Goal: Task Accomplishment & Management: Manage account settings

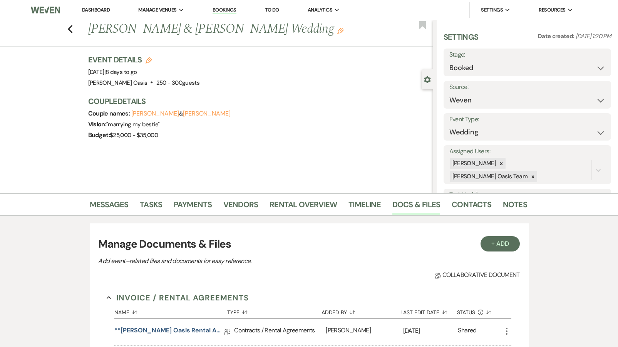
select select "1"
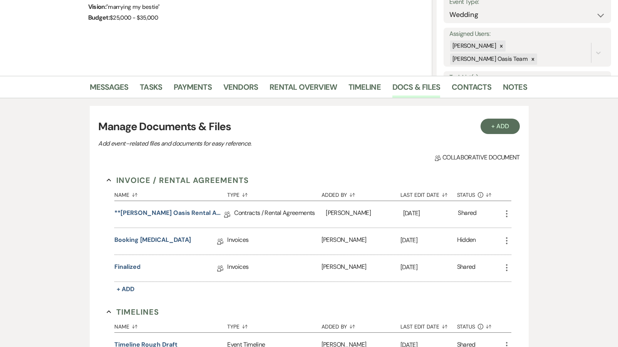
click at [508, 267] on icon "More" at bounding box center [506, 267] width 9 height 9
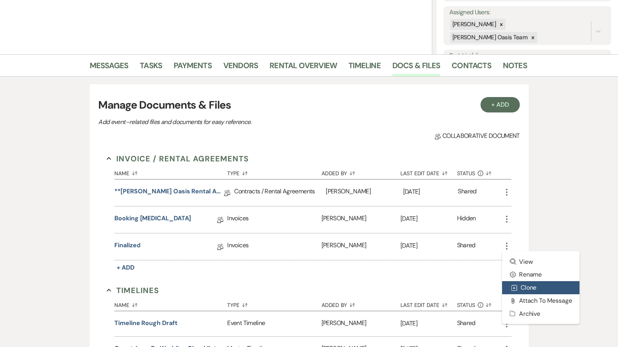
scroll to position [141, 0]
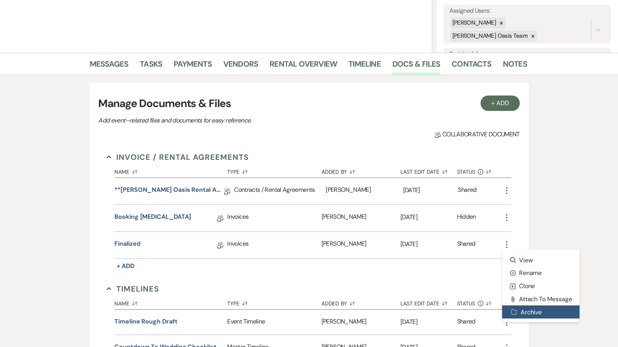
click at [514, 310] on icon "Archive" at bounding box center [514, 312] width 6 height 6
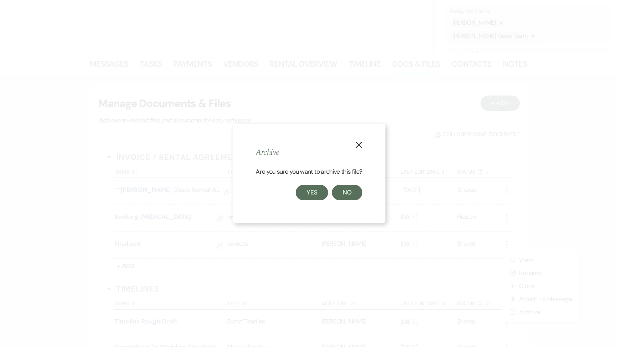
click at [318, 195] on button "Yes" at bounding box center [312, 192] width 32 height 15
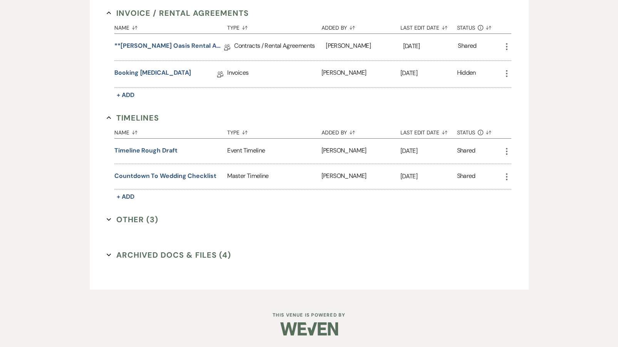
scroll to position [284, 0]
click at [166, 253] on button "Archived Docs & Files (4) Expand" at bounding box center [169, 256] width 124 height 12
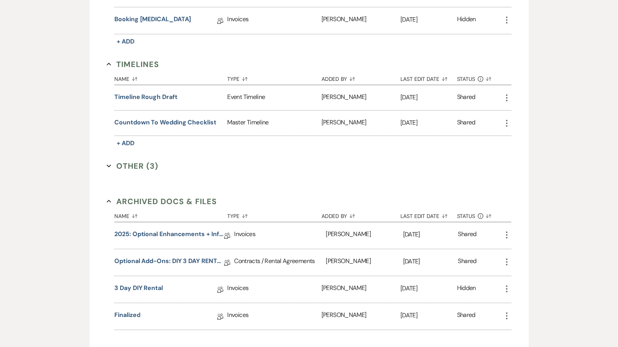
scroll to position [339, 0]
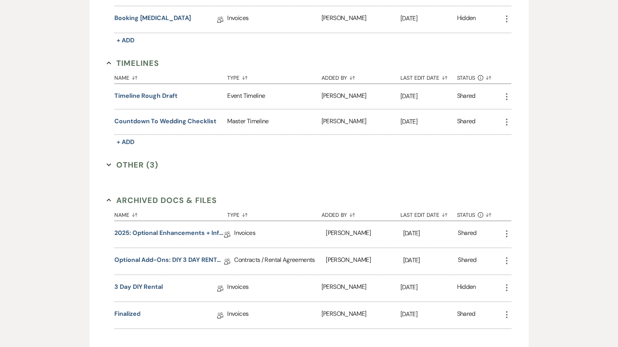
click at [506, 235] on icon "More" at bounding box center [506, 233] width 9 height 9
click at [152, 231] on link "2025: Optional Enhancements + Information" at bounding box center [169, 234] width 110 height 12
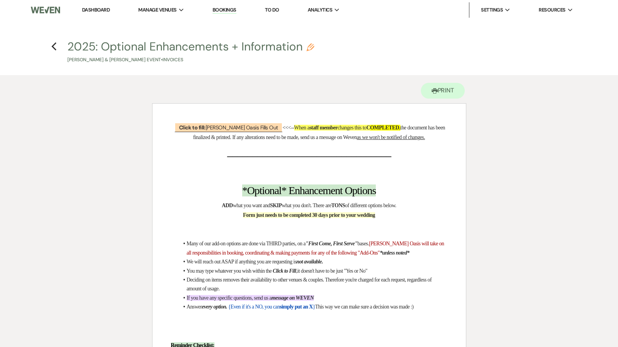
click at [129, 48] on button "2025: Optional Enhancements + Information Pencil [PERSON_NAME] & [PERSON_NAME] …" at bounding box center [190, 52] width 247 height 23
select select "22"
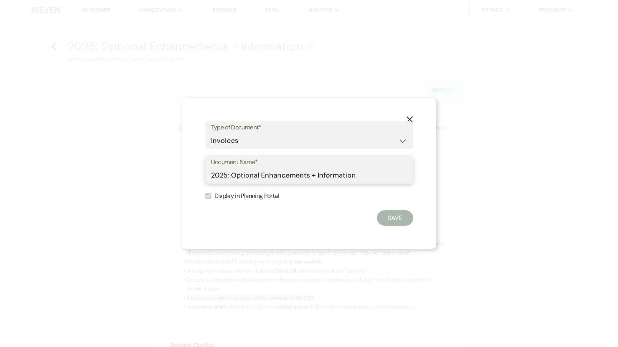
drag, startPoint x: 254, startPoint y: 164, endPoint x: 135, endPoint y: 156, distance: 120.0
click at [136, 156] on div "X Type of Document* Special Event Insurance Vendor Certificate of Insurance Con…" at bounding box center [309, 173] width 618 height 347
type input "don't use"
click at [405, 221] on button "Save" at bounding box center [395, 217] width 36 height 15
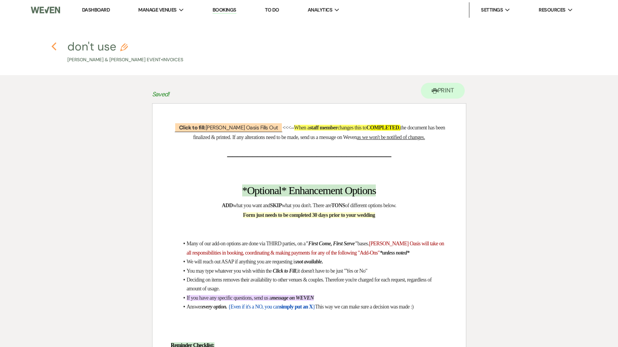
click at [55, 45] on icon "Previous" at bounding box center [54, 46] width 6 height 9
select select "1"
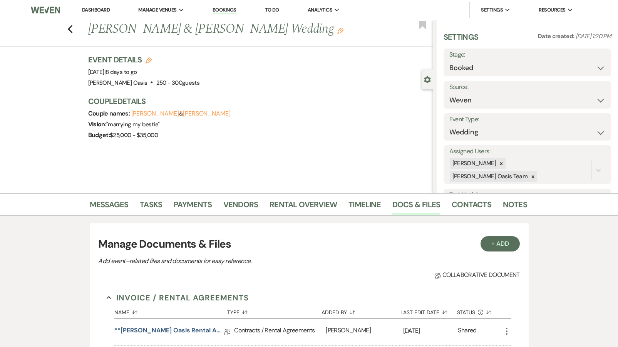
scroll to position [284, 0]
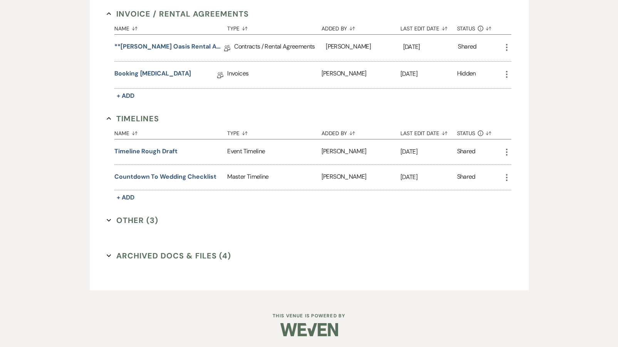
click at [164, 256] on button "Archived Docs & Files (4) Expand" at bounding box center [169, 256] width 124 height 12
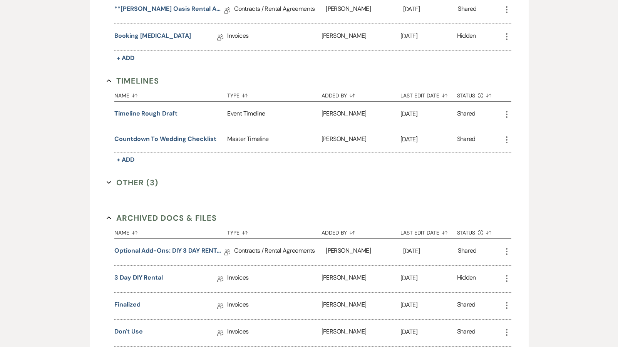
scroll to position [330, 0]
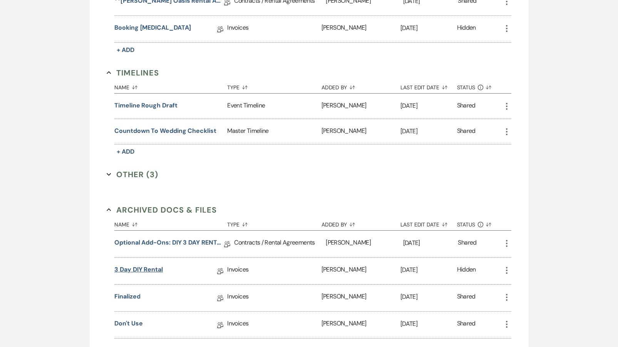
click at [143, 271] on link "3 Day DIY Rental" at bounding box center [138, 271] width 49 height 12
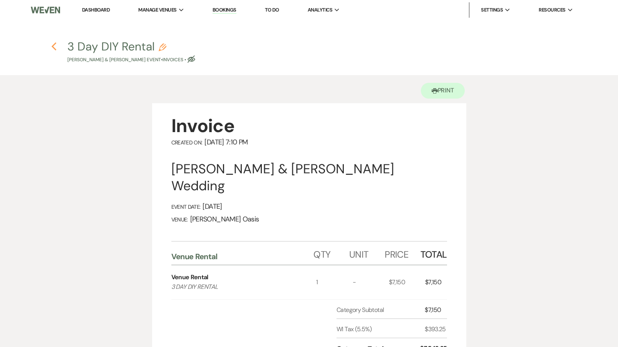
click at [53, 48] on use "button" at bounding box center [54, 46] width 5 height 8
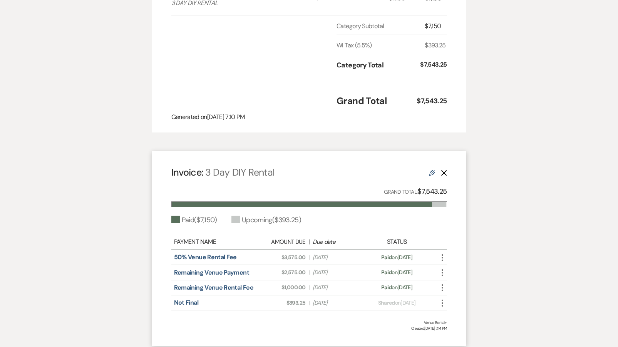
select select "1"
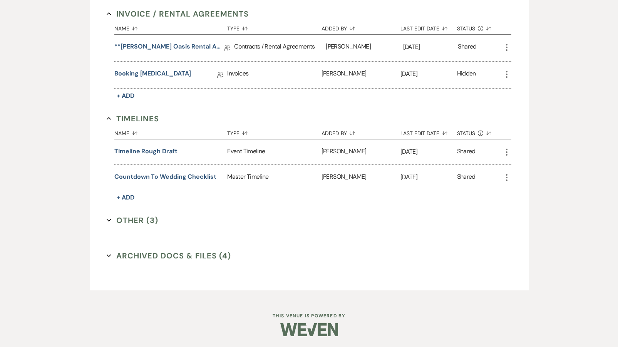
click at [156, 258] on button "Archived Docs & Files (4) Expand" at bounding box center [169, 256] width 124 height 12
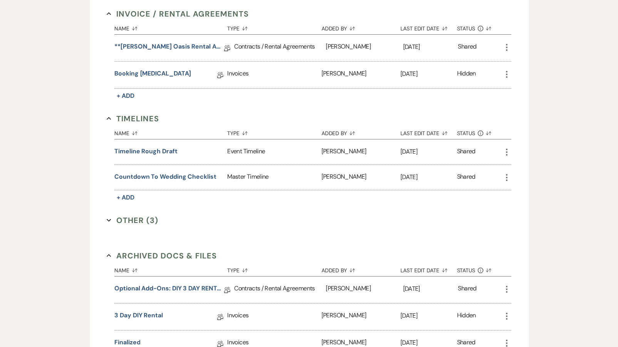
click at [157, 283] on div "Optional Add-Ons: DIY 3 DAY RENTAL Collab Doc" at bounding box center [174, 289] width 120 height 27
click at [157, 288] on link "Optional Add-Ons: DIY 3 DAY RENTAL" at bounding box center [169, 290] width 110 height 12
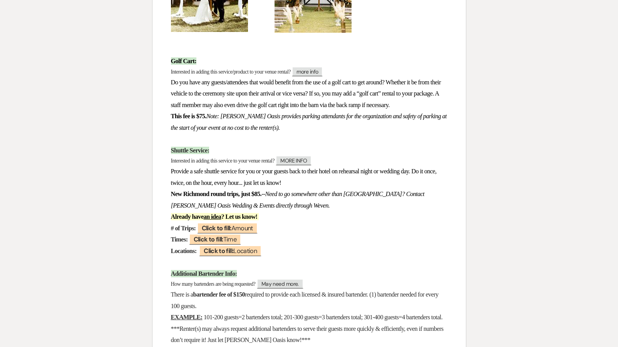
scroll to position [1507, 0]
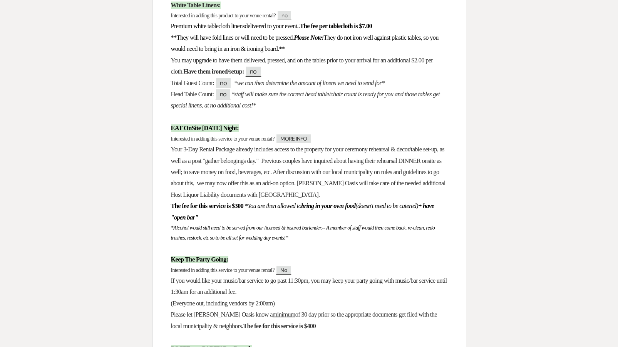
select select "1"
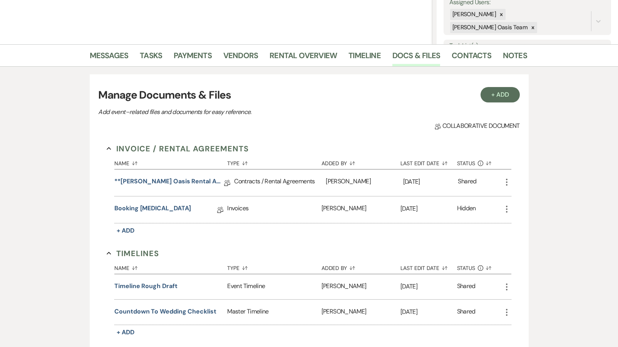
scroll to position [117, 0]
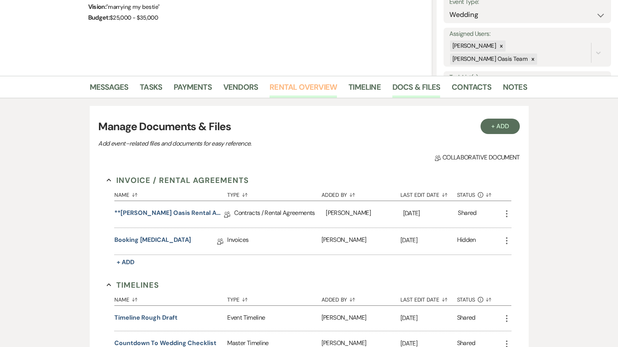
click at [318, 86] on link "Rental Overview" at bounding box center [302, 89] width 67 height 17
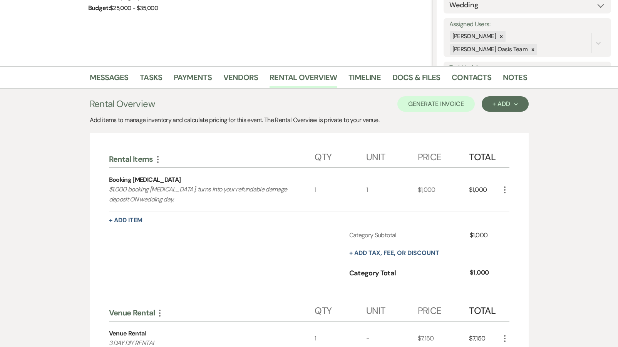
scroll to position [116, 0]
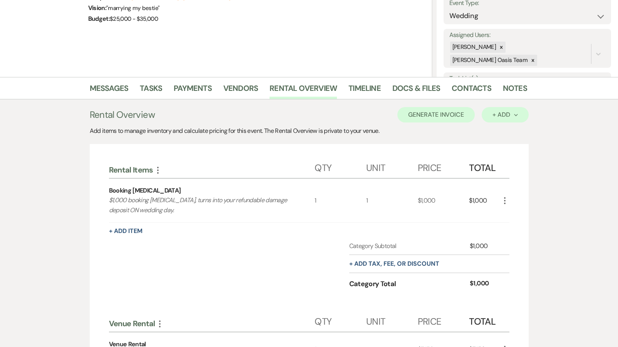
click at [500, 119] on button "+ Add Next" at bounding box center [505, 114] width 47 height 15
click at [494, 145] on button "Category" at bounding box center [502, 144] width 40 height 12
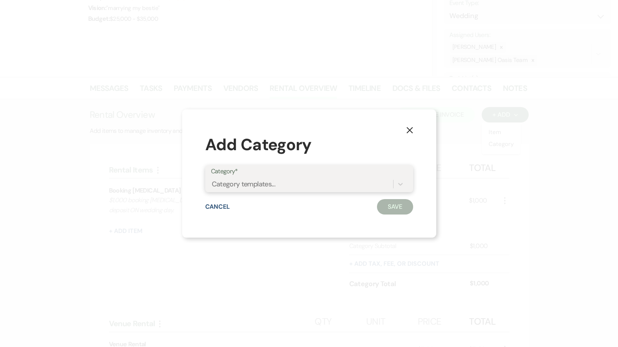
click at [237, 187] on div "Category templates..." at bounding box center [244, 184] width 64 height 10
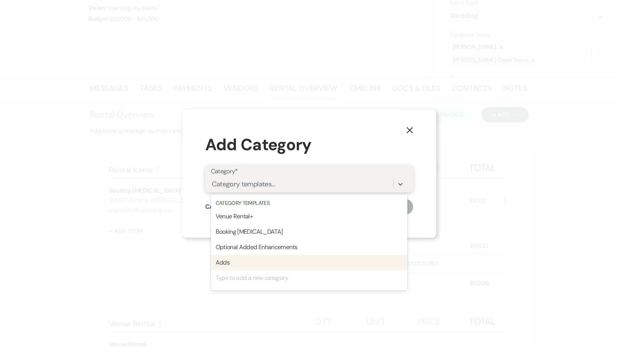
click at [233, 256] on div "Adds" at bounding box center [309, 262] width 196 height 15
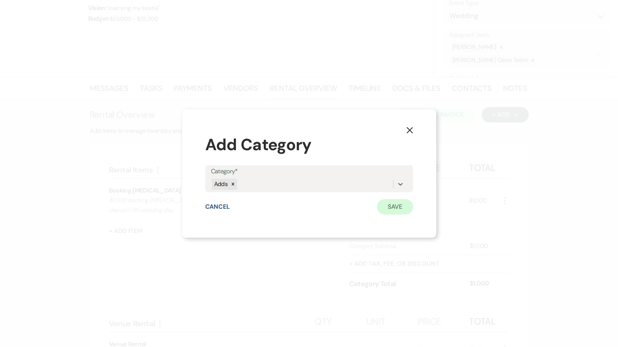
click at [408, 206] on button "Save" at bounding box center [395, 206] width 36 height 15
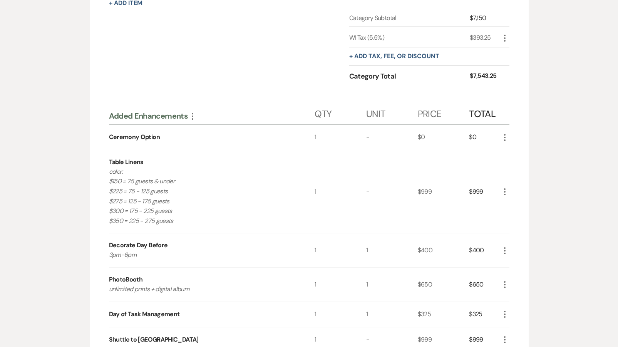
scroll to position [490, 0]
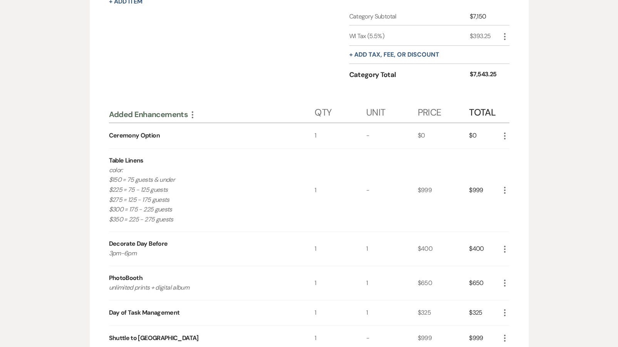
click at [505, 132] on icon "More" at bounding box center [504, 135] width 9 height 9
click at [528, 146] on button "Pencil Edit" at bounding box center [520, 151] width 40 height 12
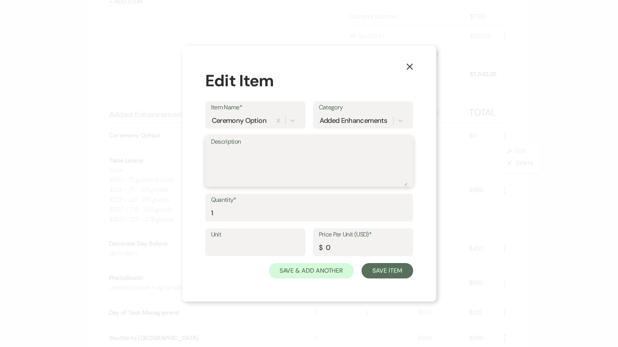
click at [227, 155] on textarea "Description" at bounding box center [309, 166] width 196 height 38
type textarea "Hex"
click at [371, 271] on button "Save Item" at bounding box center [386, 270] width 51 height 15
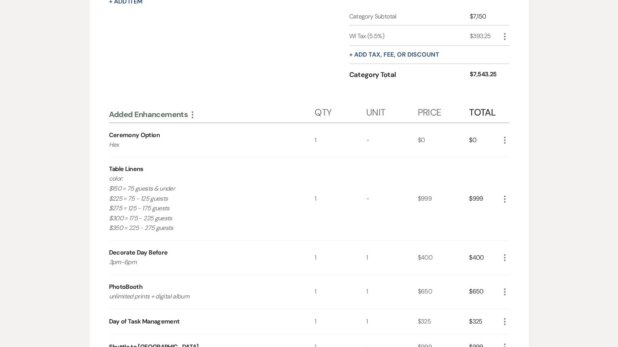
click at [504, 196] on icon "More" at bounding box center [504, 198] width 9 height 9
click at [509, 223] on icon "X" at bounding box center [511, 226] width 5 height 6
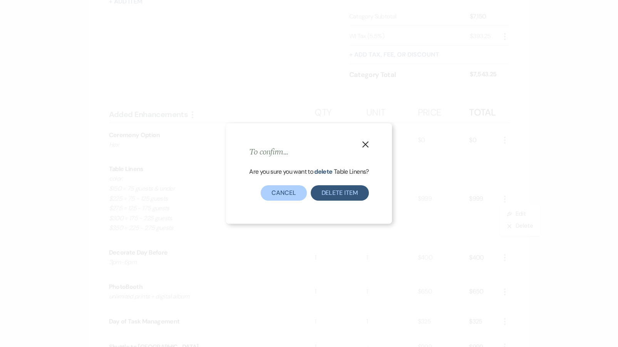
click at [321, 191] on button "Delete Item" at bounding box center [340, 192] width 58 height 15
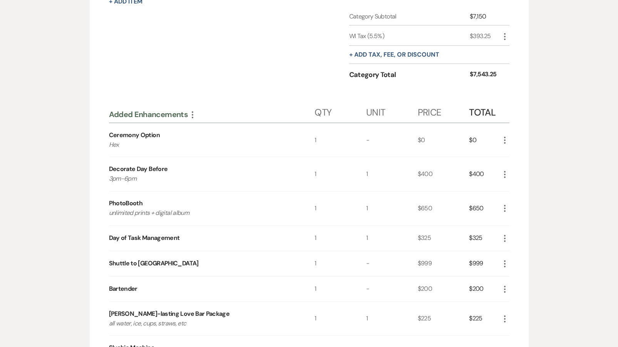
click at [508, 174] on icon "More" at bounding box center [504, 174] width 9 height 9
click at [525, 201] on button "X Delete" at bounding box center [521, 201] width 42 height 12
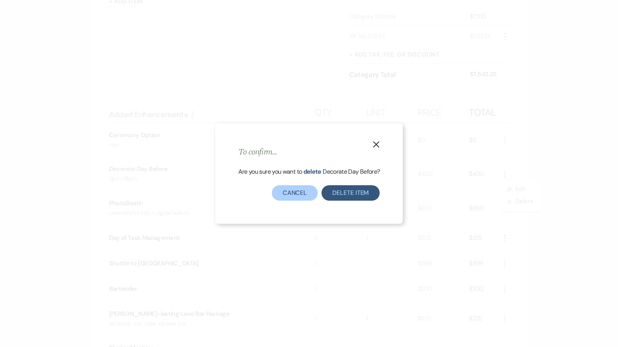
click at [375, 194] on button "Delete Item" at bounding box center [350, 192] width 58 height 15
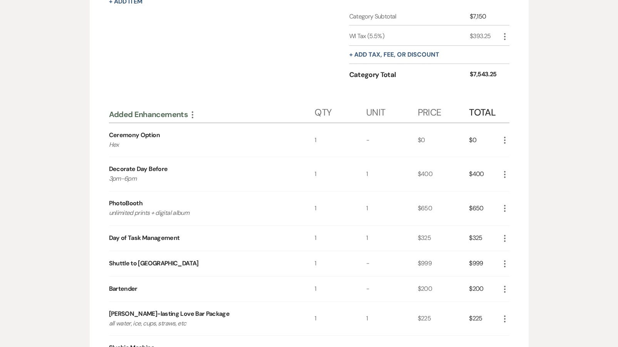
scroll to position [490, 0]
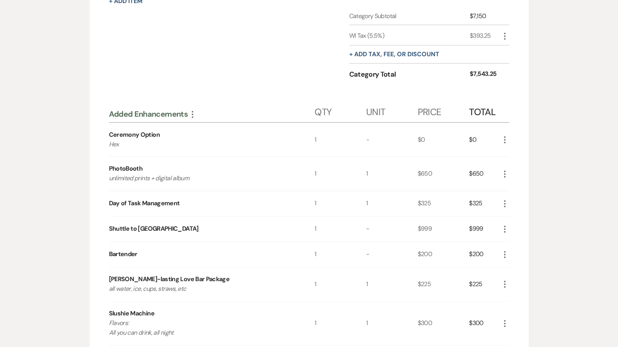
click at [506, 174] on icon "More" at bounding box center [504, 173] width 9 height 9
click at [520, 201] on button "X Delete" at bounding box center [521, 201] width 42 height 12
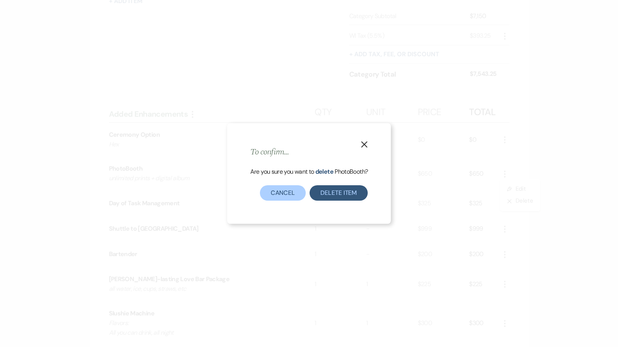
click at [346, 197] on button "Delete Item" at bounding box center [339, 192] width 58 height 15
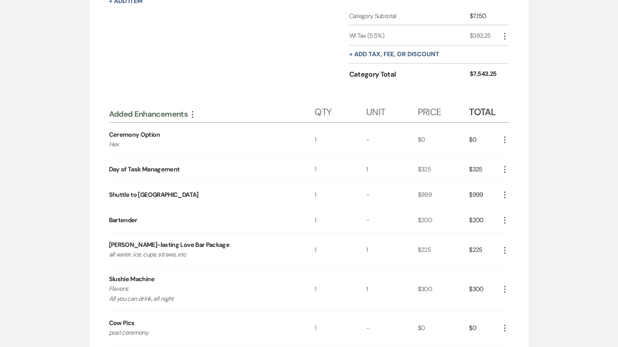
click at [504, 191] on use "button" at bounding box center [505, 194] width 2 height 7
click at [507, 209] on button "Pencil Edit" at bounding box center [520, 210] width 40 height 12
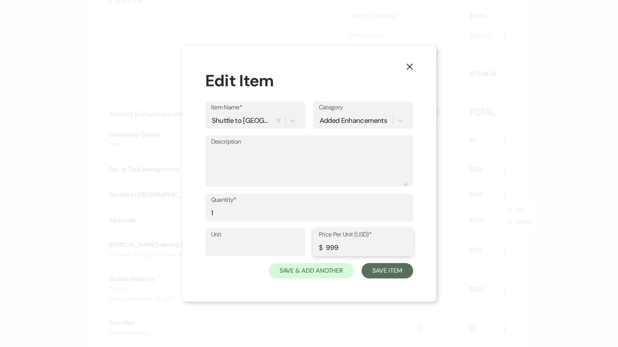
drag, startPoint x: 344, startPoint y: 242, endPoint x: 300, endPoint y: 239, distance: 44.0
click at [300, 241] on div "Unit Price Per Unit (USD)* $ 999" at bounding box center [309, 245] width 208 height 35
type input "85"
click at [228, 216] on input "1" at bounding box center [309, 213] width 196 height 15
type input "3"
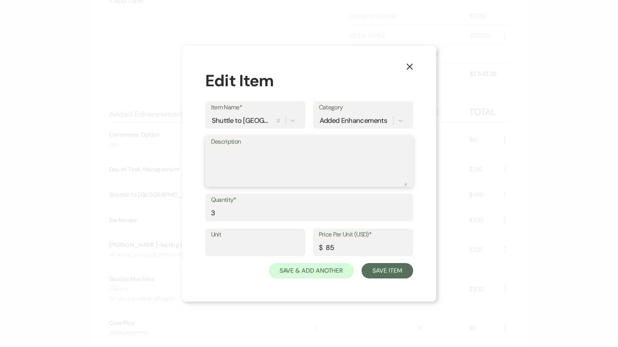
click at [231, 162] on textarea "Description" at bounding box center [309, 166] width 196 height 38
type textarea "10:00pm, 11:00pm & Midnight"
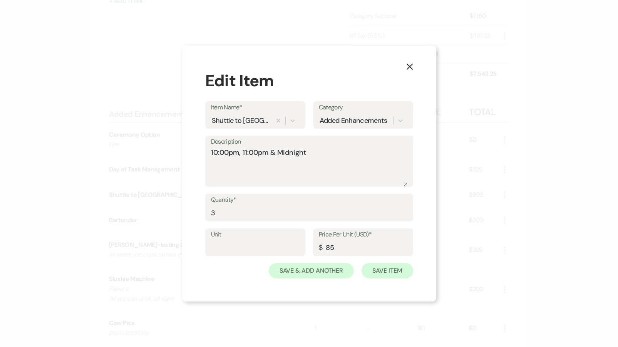
click at [390, 270] on button "Save Item" at bounding box center [386, 270] width 51 height 15
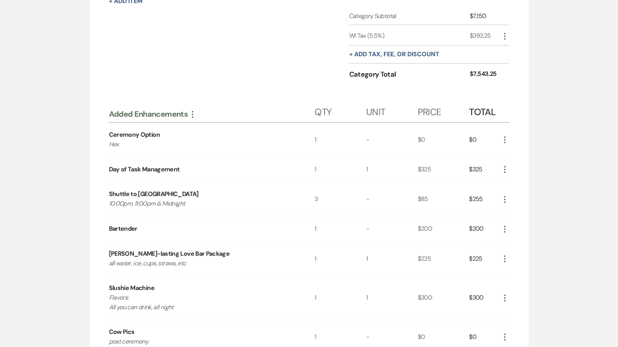
click at [503, 226] on icon "More" at bounding box center [504, 228] width 9 height 9
click at [514, 250] on button "X Delete" at bounding box center [521, 256] width 42 height 12
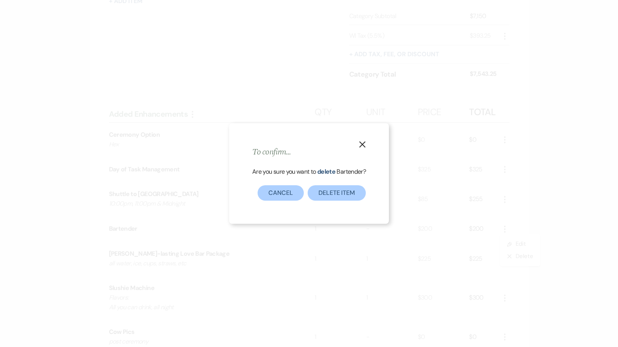
click at [279, 201] on div "X To confirm... Are you sure you want to delete Bartender ? Delete Item Cancel" at bounding box center [309, 173] width 160 height 100
click at [279, 196] on button "Cancel" at bounding box center [281, 192] width 46 height 15
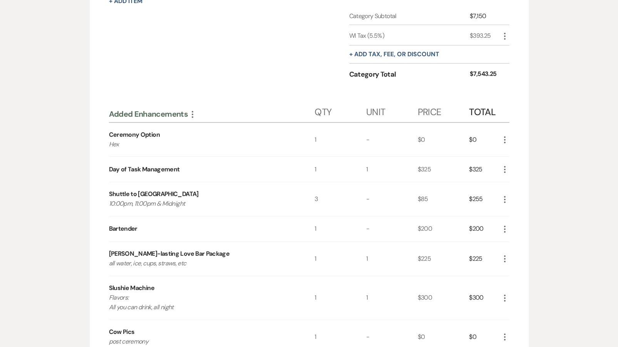
click at [503, 229] on icon "More" at bounding box center [504, 228] width 9 height 9
click at [512, 243] on icon "Pencil" at bounding box center [511, 244] width 5 height 6
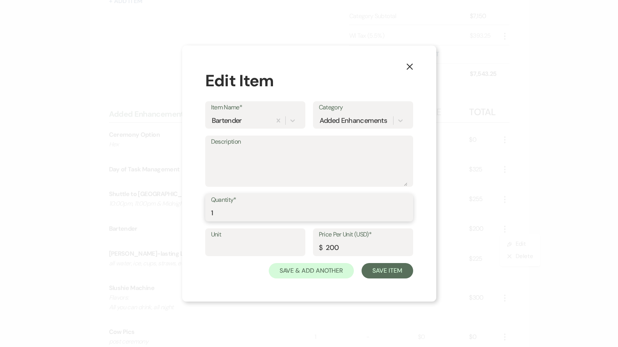
click at [236, 212] on input "1" at bounding box center [309, 213] width 196 height 15
type input "3"
click at [216, 161] on textarea "Description" at bounding box center [309, 166] width 196 height 38
type textarea "outdoor bar"
click at [388, 269] on button "Save Item" at bounding box center [386, 270] width 51 height 15
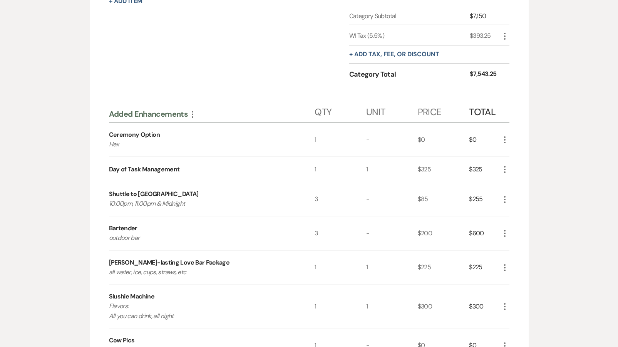
click at [504, 264] on icon "More" at bounding box center [504, 267] width 9 height 9
click at [510, 294] on use "button" at bounding box center [511, 295] width 4 height 4
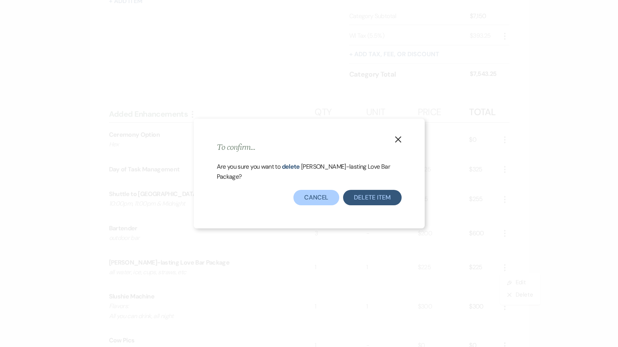
click at [363, 190] on button "Delete Item" at bounding box center [372, 197] width 58 height 15
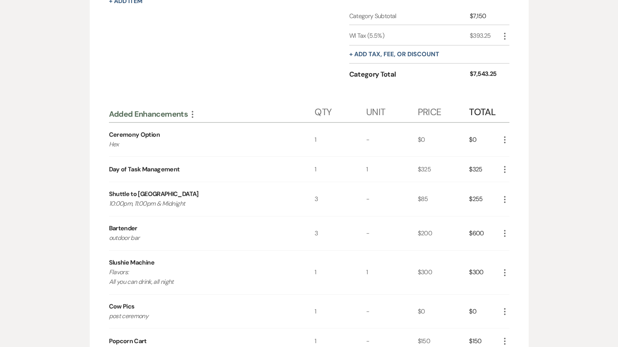
click at [505, 271] on icon "More" at bounding box center [504, 272] width 9 height 9
click at [510, 284] on icon "Pencil" at bounding box center [511, 287] width 5 height 6
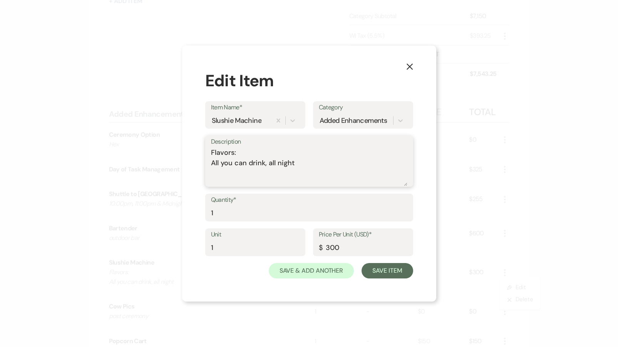
click at [256, 152] on textarea "Flavors: All you can drink, all night" at bounding box center [309, 166] width 196 height 38
click at [264, 150] on textarea "Flavors: Marg & lemonade All you can drink, all night" at bounding box center [309, 166] width 196 height 38
type textarea "Flavors: Marg & Lemonade All you can drink, all night"
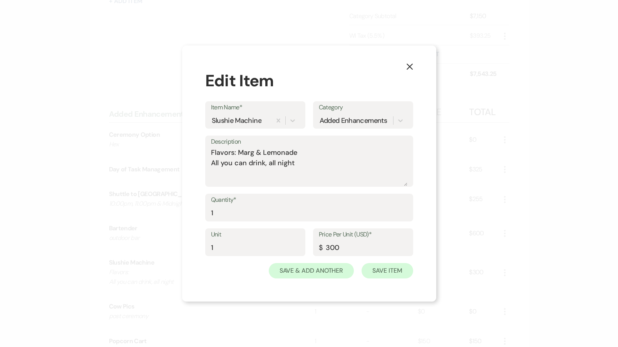
click at [392, 266] on button "Save Item" at bounding box center [386, 270] width 51 height 15
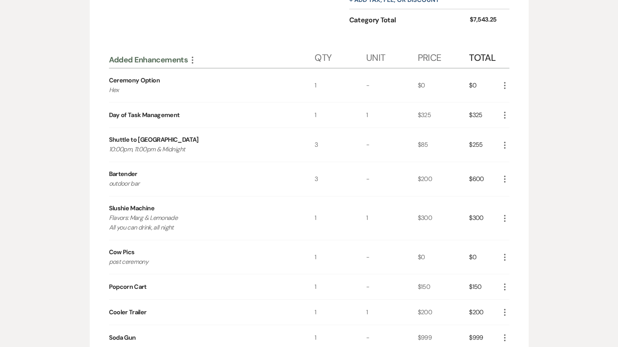
scroll to position [552, 0]
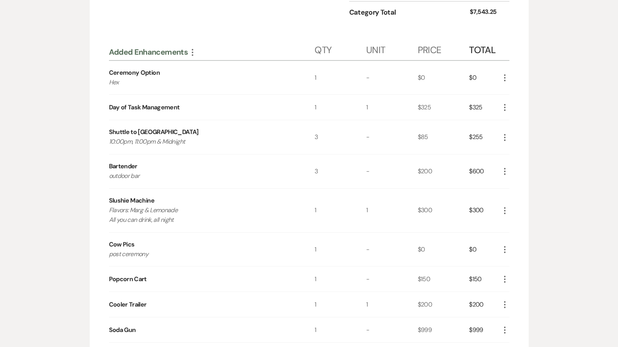
click at [503, 278] on icon "More" at bounding box center [504, 278] width 9 height 9
click at [510, 292] on icon "Pencil" at bounding box center [511, 294] width 5 height 6
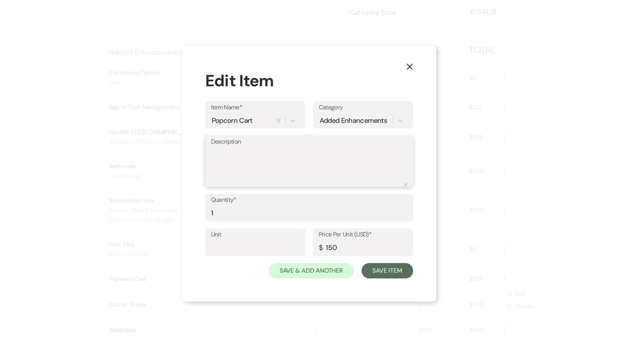
click at [279, 172] on textarea "Description" at bounding box center [309, 166] width 196 height 38
type textarea "9pm"
click at [367, 269] on button "Save Item" at bounding box center [386, 270] width 51 height 15
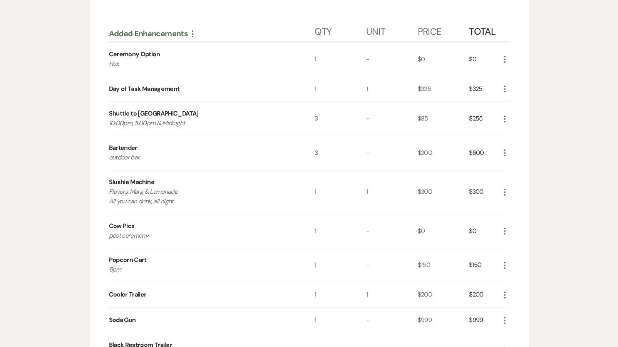
scroll to position [571, 0]
click at [508, 316] on icon "More" at bounding box center [504, 319] width 9 height 9
click at [522, 345] on button "X Delete" at bounding box center [521, 347] width 42 height 12
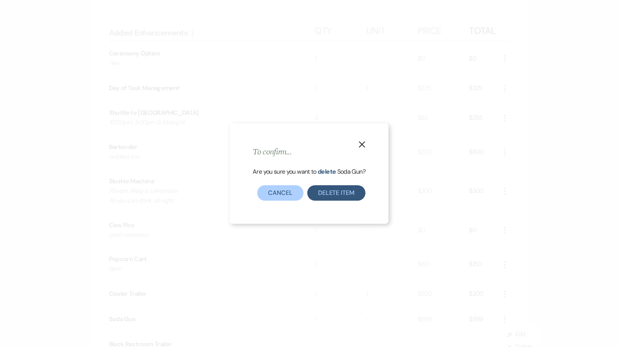
click at [317, 192] on button "Delete Item" at bounding box center [336, 192] width 58 height 15
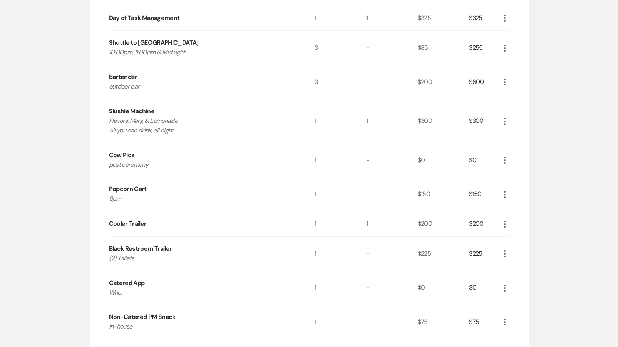
scroll to position [643, 0]
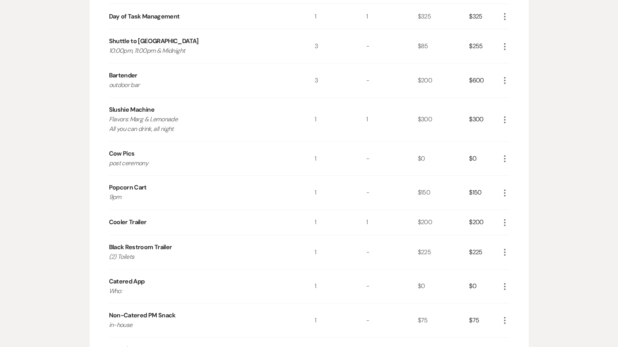
click at [506, 290] on div "More" at bounding box center [504, 286] width 9 height 34
click at [505, 287] on icon "More" at bounding box center [504, 286] width 9 height 9
click at [512, 299] on icon "Pencil" at bounding box center [511, 302] width 5 height 6
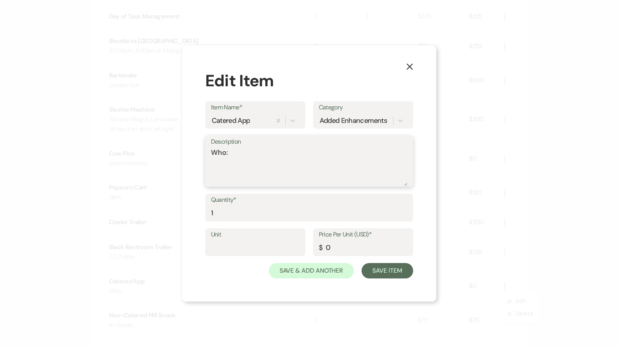
click at [246, 153] on textarea "Who:" at bounding box center [309, 166] width 196 height 38
type textarea "Who: J: @ 3:30pm"
click at [400, 268] on button "Save Item" at bounding box center [386, 270] width 51 height 15
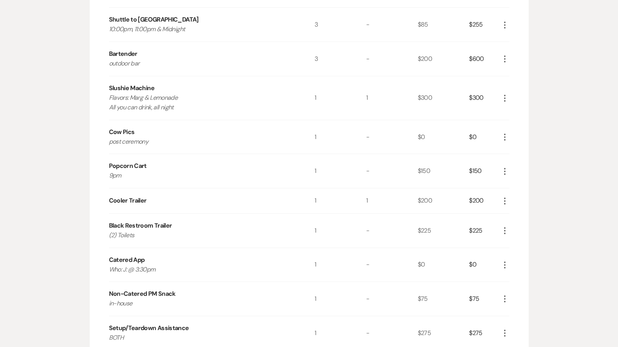
scroll to position [666, 0]
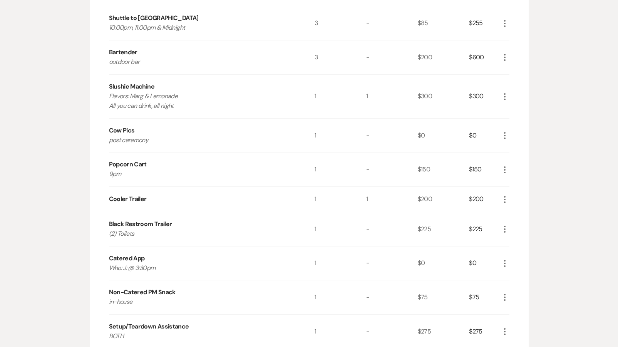
click at [502, 297] on icon "More" at bounding box center [504, 297] width 9 height 9
click at [518, 326] on button "X Delete" at bounding box center [521, 324] width 42 height 12
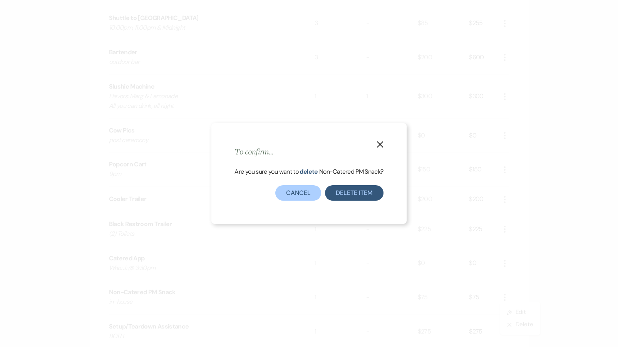
click at [351, 189] on button "Delete Item" at bounding box center [354, 192] width 58 height 15
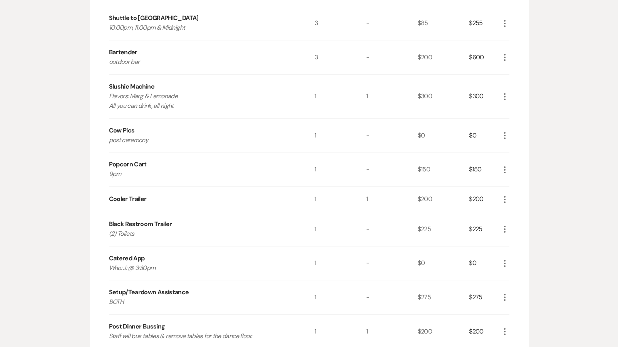
click at [504, 293] on icon "More" at bounding box center [504, 297] width 9 height 9
click at [515, 325] on button "X Delete" at bounding box center [521, 324] width 42 height 12
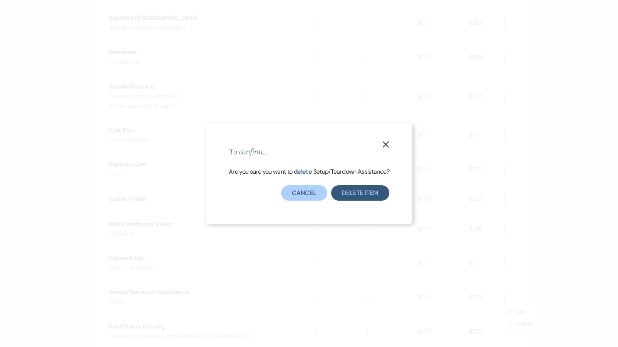
click at [346, 194] on button "Delete Item" at bounding box center [360, 192] width 58 height 15
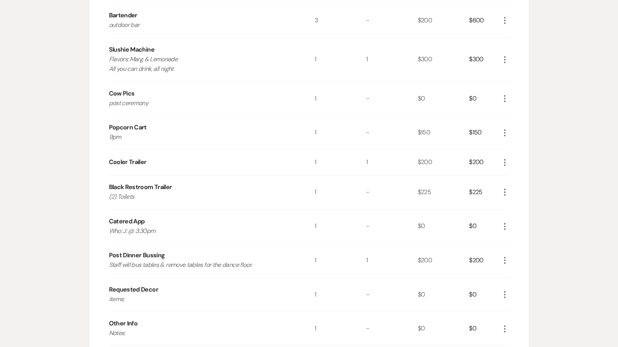
scroll to position [703, 0]
click at [501, 295] on icon "More" at bounding box center [504, 293] width 9 height 9
click at [523, 307] on button "Pencil Edit" at bounding box center [520, 309] width 40 height 12
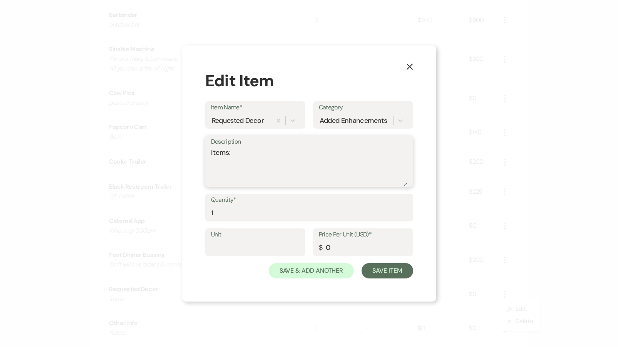
click at [251, 157] on textarea "items:" at bounding box center [309, 166] width 196 height 38
type textarea "items: none"
click at [390, 268] on button "Save Item" at bounding box center [386, 270] width 51 height 15
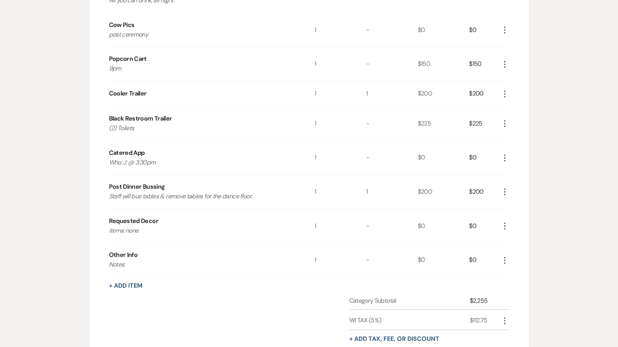
scroll to position [772, 0]
click at [505, 256] on use "button" at bounding box center [505, 259] width 2 height 7
click at [514, 269] on button "Pencil Edit" at bounding box center [520, 274] width 40 height 12
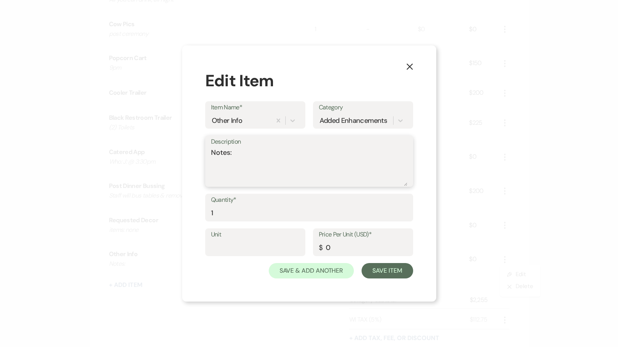
click at [269, 157] on textarea "Notes:" at bounding box center [309, 166] width 196 height 38
drag, startPoint x: 335, startPoint y: 161, endPoint x: 391, endPoint y: 161, distance: 56.6
click at [391, 161] on textarea "Notes: They will be providing all ice, cups & straws. Bartenders won't need to …" at bounding box center [309, 166] width 196 height 38
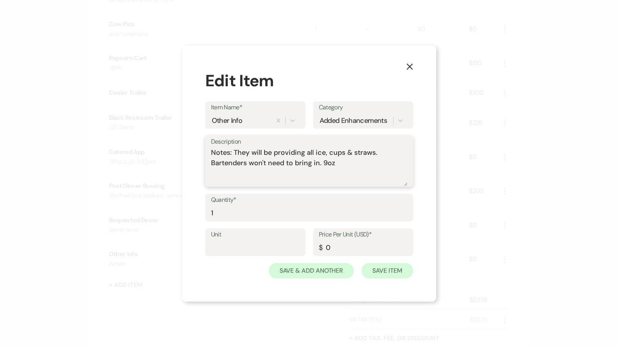
type textarea "Notes: They will be providing all ice, cups & straws. Bartenders won't need to …"
click at [387, 268] on button "Save Item" at bounding box center [386, 270] width 51 height 15
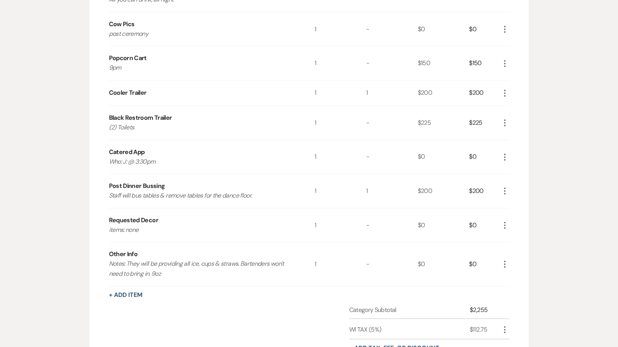
click at [505, 261] on use "button" at bounding box center [505, 264] width 2 height 7
click at [514, 274] on button "Pencil Edit" at bounding box center [520, 279] width 40 height 12
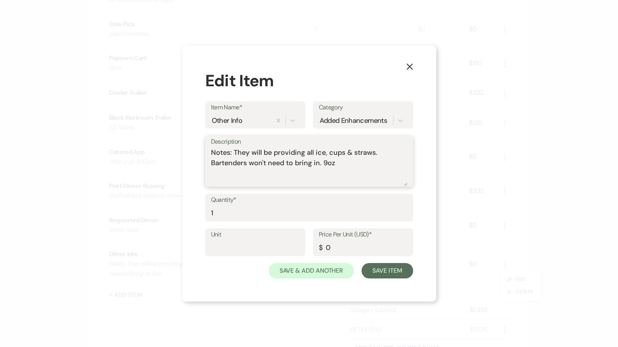
click at [328, 152] on textarea "Notes: They will be providing all ice, cups & straws. Bartenders won't need to …" at bounding box center [309, 166] width 196 height 38
drag, startPoint x: 321, startPoint y: 161, endPoint x: 361, endPoint y: 161, distance: 39.7
click at [361, 161] on textarea "Notes: They will be providing all ice, 9oz cups & straws. Bartenders won't need…" at bounding box center [309, 166] width 196 height 38
type textarea "Notes: They will be providing all ice, 9oz cups & straws. Bartenders won't need…"
click at [393, 276] on button "Save Item" at bounding box center [386, 270] width 51 height 15
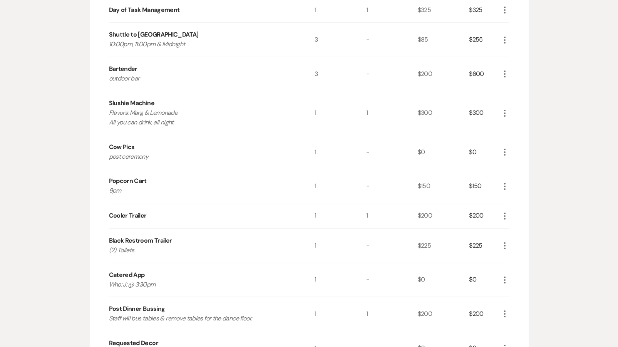
scroll to position [651, 0]
click at [504, 243] on icon "More" at bounding box center [504, 244] width 9 height 9
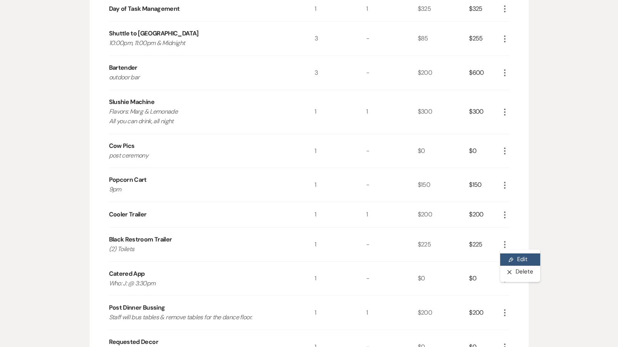
click at [507, 255] on button "Pencil Edit" at bounding box center [520, 259] width 40 height 12
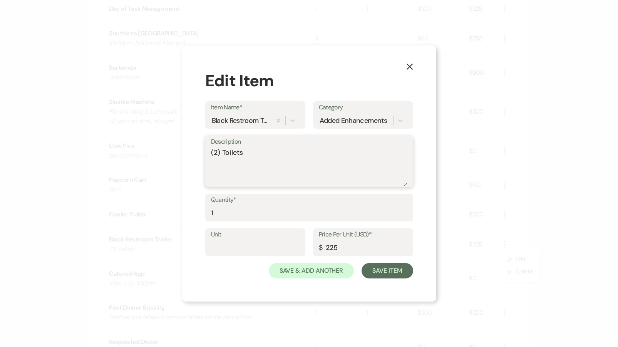
drag, startPoint x: 248, startPoint y: 153, endPoint x: 131, endPoint y: 153, distance: 116.3
click at [134, 153] on div "X Edit Item Item Name* Black Restroom Trailer Category Added Enhancements Descr…" at bounding box center [309, 173] width 618 height 347
type textarea "d"
type textarea "switch to indoor pump"
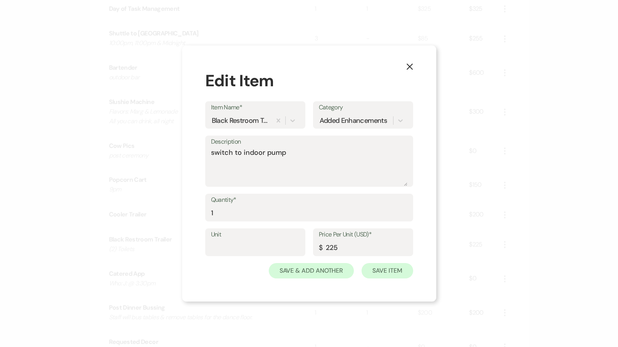
click at [381, 267] on button "Save Item" at bounding box center [386, 270] width 51 height 15
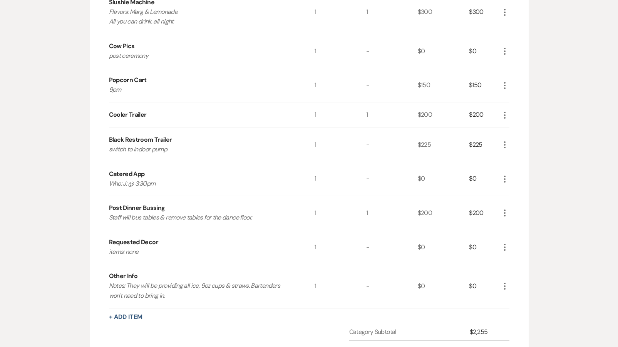
scroll to position [750, 0]
click at [503, 212] on icon "More" at bounding box center [504, 213] width 9 height 9
click at [515, 227] on button "Pencil Edit" at bounding box center [520, 228] width 40 height 12
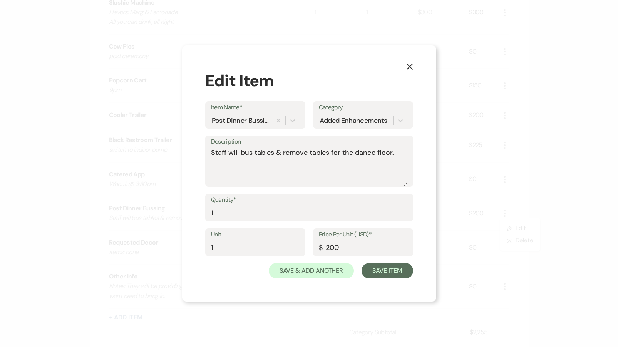
click at [412, 67] on icon "X" at bounding box center [409, 66] width 7 height 7
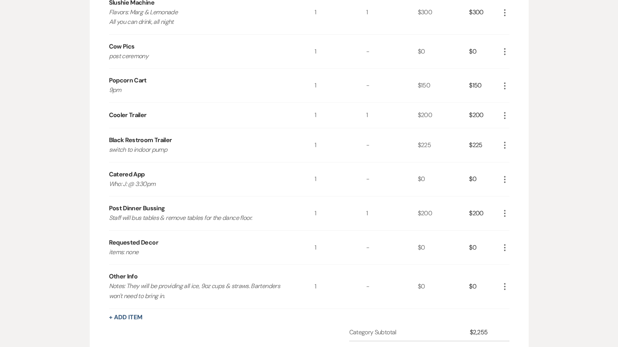
click at [503, 175] on icon "More" at bounding box center [504, 179] width 9 height 9
click at [507, 191] on button "Pencil Edit" at bounding box center [520, 194] width 40 height 12
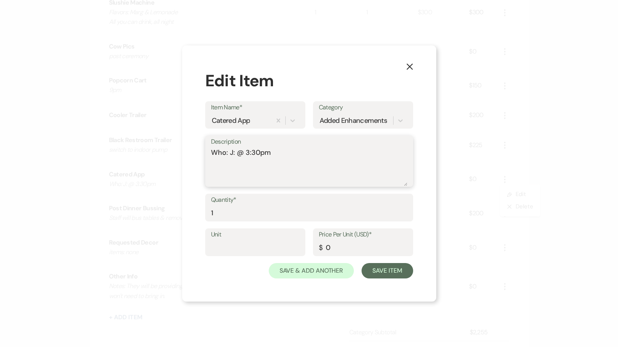
click at [236, 154] on textarea "Who: J: @ 3:30pm" at bounding box center [309, 166] width 196 height 38
type textarea "Who: JL@ 3:30pm"
click at [397, 261] on div "Unit Price Per Unit (USD)* $ 0" at bounding box center [309, 245] width 208 height 35
click at [397, 263] on button "Save Item" at bounding box center [386, 270] width 51 height 15
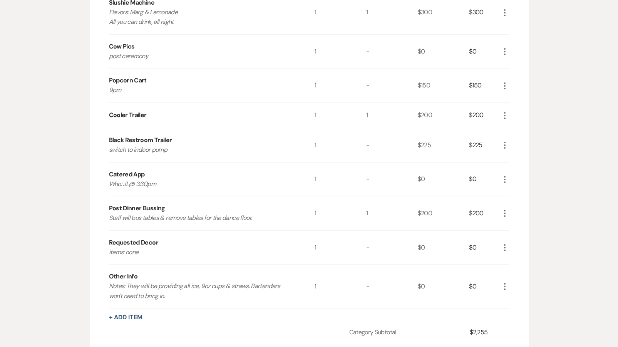
click at [502, 282] on icon "More" at bounding box center [504, 286] width 9 height 9
click at [507, 295] on button "Pencil Edit" at bounding box center [520, 301] width 40 height 12
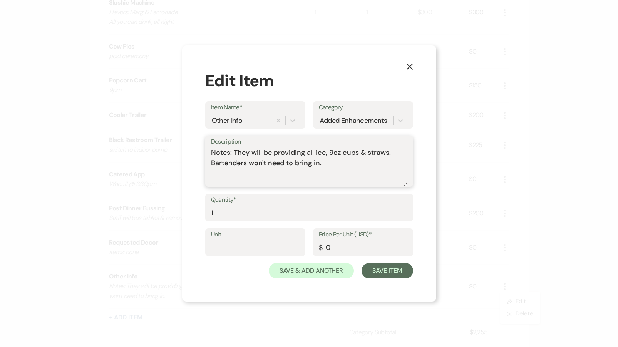
click at [314, 148] on textarea "Notes: They will be providing all ice, 9oz cups & straws. Bartenders won't need…" at bounding box center [309, 166] width 196 height 38
type textarea "Notes: They will be providing all applicable ice, 9oz cups & straws. Bartenders…"
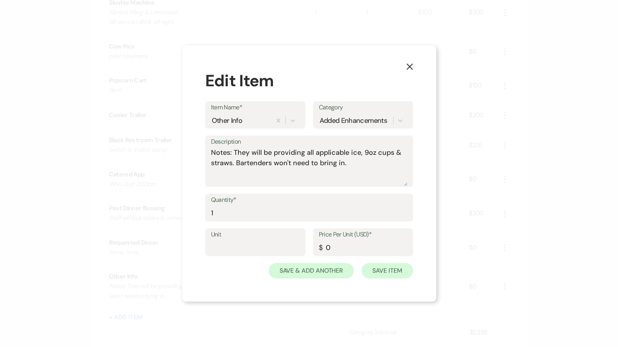
click at [383, 276] on button "Save Item" at bounding box center [386, 270] width 51 height 15
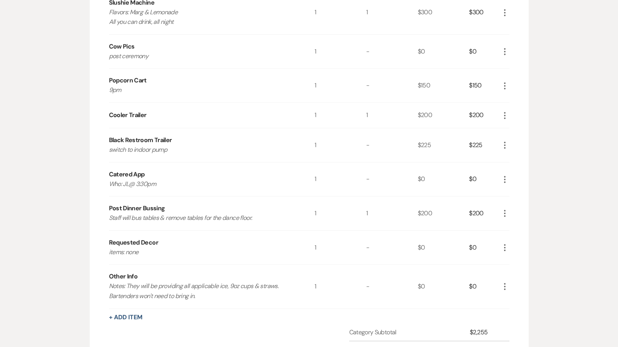
click at [508, 277] on div "More" at bounding box center [504, 285] width 9 height 43
click at [505, 283] on use "button" at bounding box center [505, 286] width 2 height 7
click at [512, 311] on icon "X" at bounding box center [511, 314] width 5 height 6
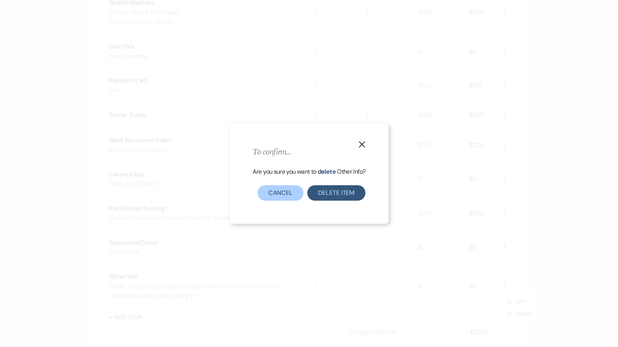
click at [349, 191] on button "Delete Item" at bounding box center [336, 192] width 58 height 15
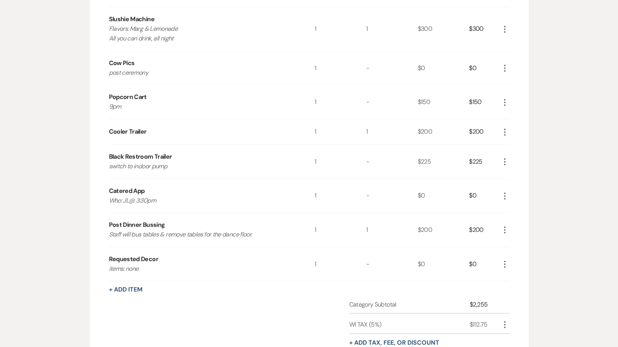
scroll to position [744, 0]
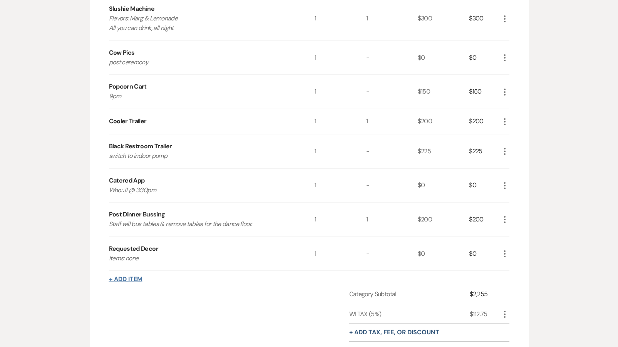
click at [128, 277] on button "+ Add Item" at bounding box center [125, 279] width 33 height 6
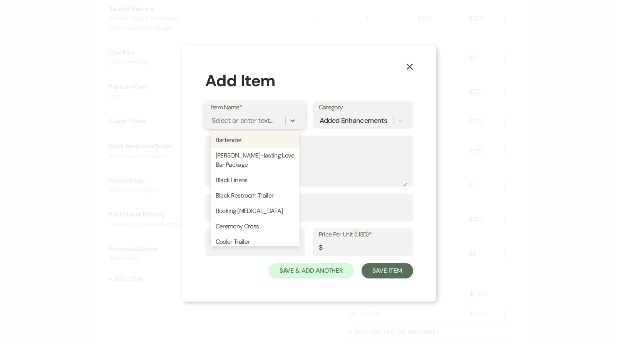
click at [241, 126] on div "Select or enter text..." at bounding box center [243, 120] width 62 height 10
type input "We"
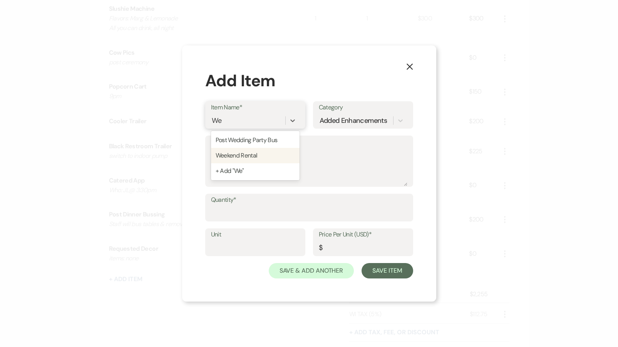
click at [258, 157] on div "Weekend Rental" at bounding box center [255, 155] width 89 height 15
type input "1"
type input "0"
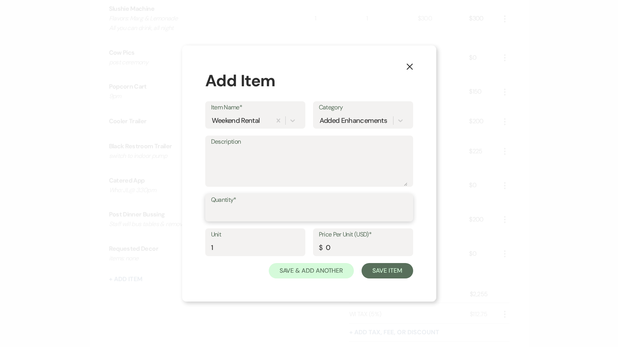
click at [277, 214] on input "Quantity*" at bounding box center [309, 213] width 196 height 15
type input "1"
drag, startPoint x: 350, startPoint y: 247, endPoint x: 282, endPoint y: 246, distance: 68.5
click at [282, 246] on div "Unit 1 Price Per Unit (USD)* $ 0" at bounding box center [309, 245] width 208 height 35
type input "7150"
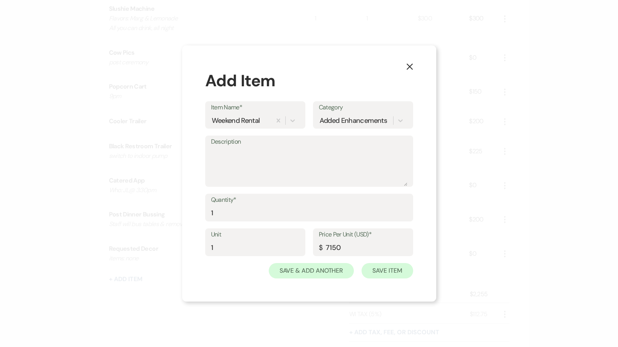
click at [397, 269] on button "Save Item" at bounding box center [386, 270] width 51 height 15
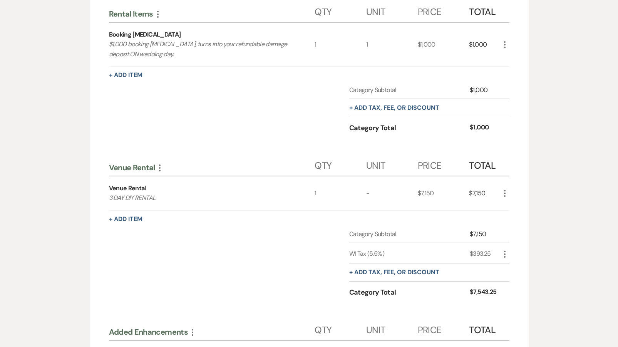
scroll to position [265, 0]
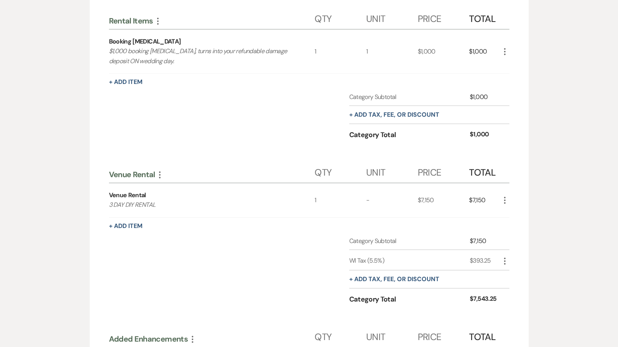
click at [159, 174] on icon "More" at bounding box center [159, 174] width 9 height 9
click at [168, 226] on button "Delete Delete Category" at bounding box center [193, 226] width 76 height 12
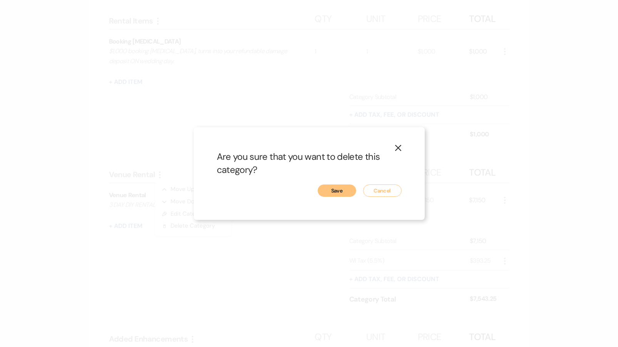
click at [341, 193] on button "Save" at bounding box center [337, 190] width 38 height 12
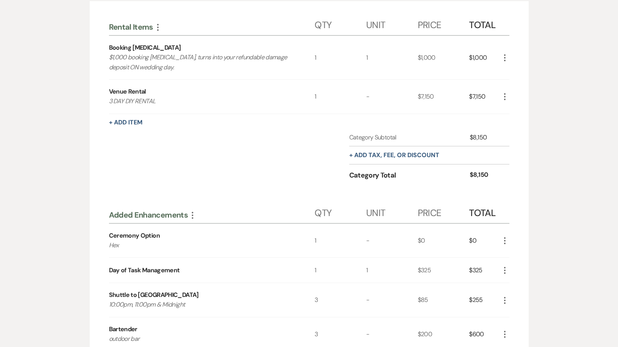
scroll to position [219, 0]
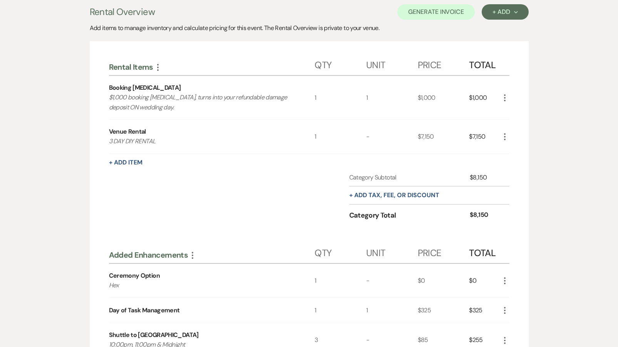
click at [506, 133] on icon "More" at bounding box center [504, 136] width 9 height 9
click at [515, 166] on button "X Delete" at bounding box center [521, 164] width 42 height 12
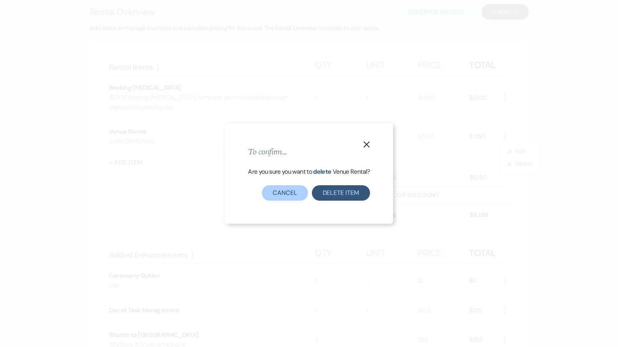
click at [332, 192] on button "Delete Item" at bounding box center [341, 192] width 58 height 15
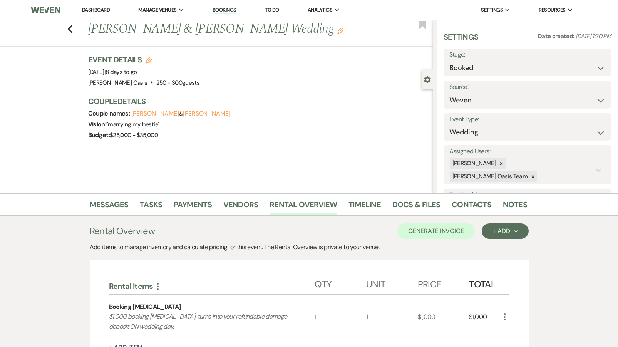
scroll to position [0, 0]
click at [429, 235] on button "Generate Invoice" at bounding box center [435, 230] width 77 height 15
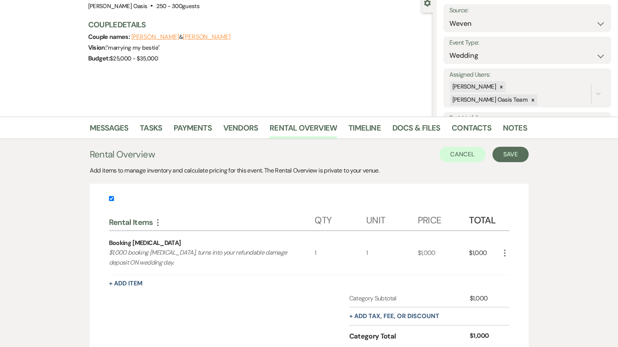
scroll to position [85, 0]
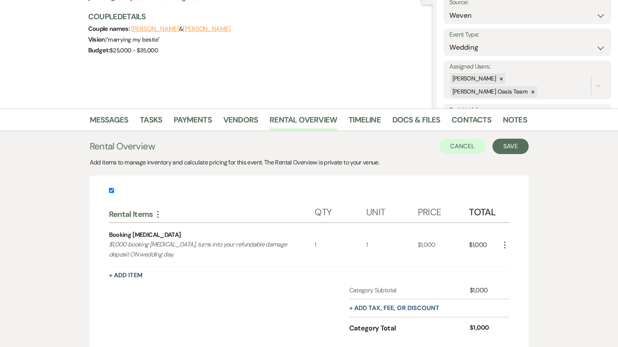
click at [110, 191] on input "checkbox" at bounding box center [111, 190] width 5 height 5
checkbox input "false"
click at [500, 147] on button "Save" at bounding box center [510, 146] width 36 height 15
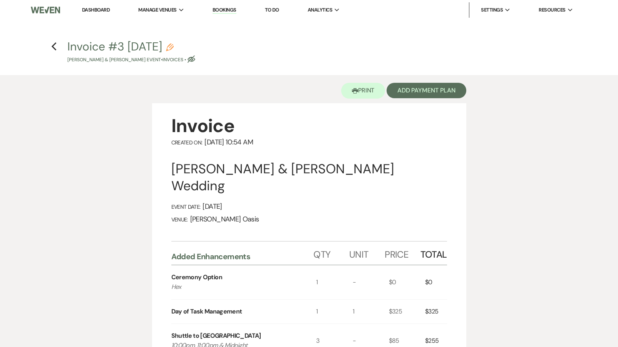
click at [174, 45] on icon "Pencil" at bounding box center [170, 47] width 8 height 8
select select "22"
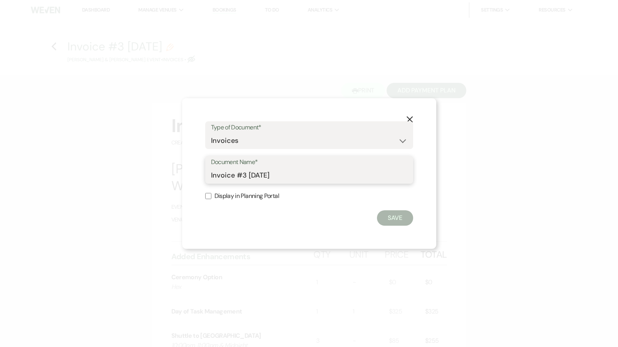
drag, startPoint x: 300, startPoint y: 174, endPoint x: 145, endPoint y: 174, distance: 155.5
click at [147, 174] on div "X Type of Document* Special Event Insurance Vendor Certificate of Insurance Con…" at bounding box center [309, 173] width 618 height 347
click at [407, 118] on use "button" at bounding box center [409, 119] width 6 height 6
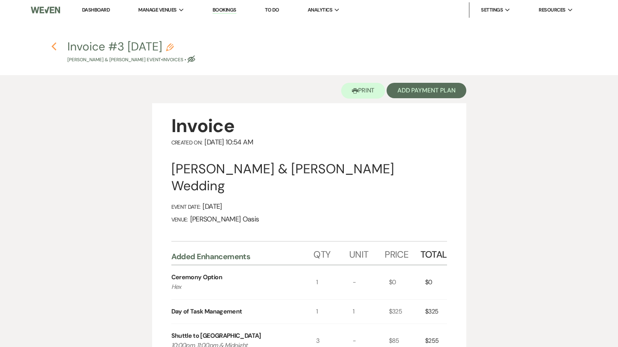
click at [53, 46] on use "button" at bounding box center [54, 46] width 5 height 8
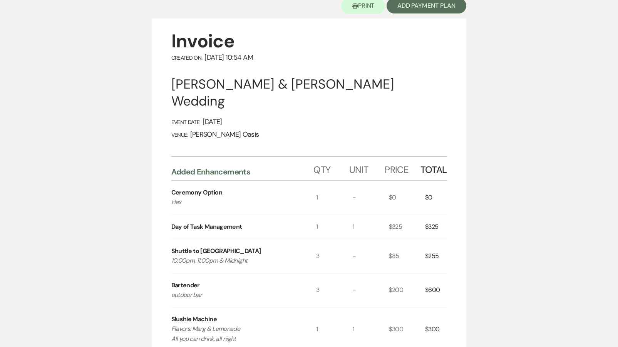
select select "1"
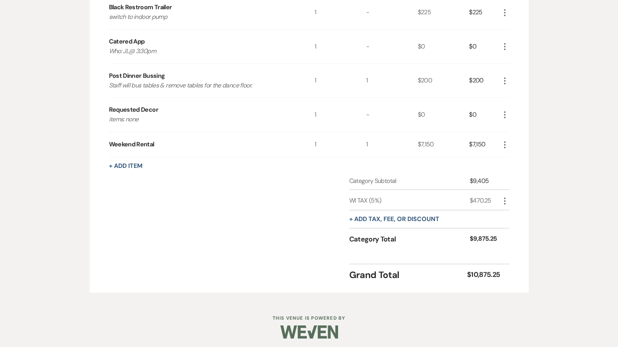
scroll to position [718, 0]
click at [370, 216] on button "+ Add tax, fee, or discount" at bounding box center [394, 219] width 90 height 6
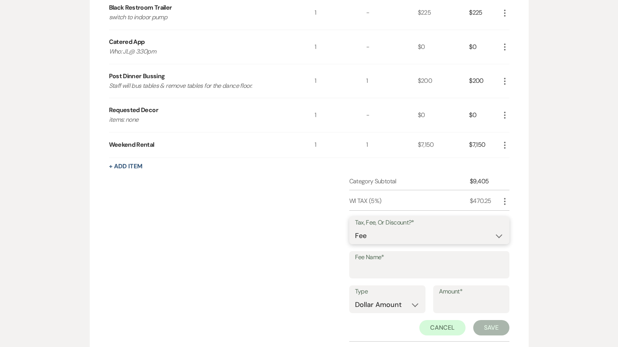
select select "2"
click at [382, 263] on input "Fee Name*" at bounding box center [429, 270] width 149 height 15
type input "Slushie Comp"
click at [447, 298] on input "Amount*" at bounding box center [471, 304] width 65 height 15
type input "50.00"
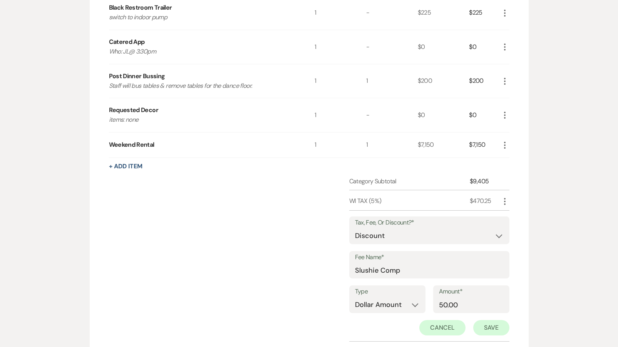
click at [480, 323] on button "Save" at bounding box center [491, 327] width 36 height 15
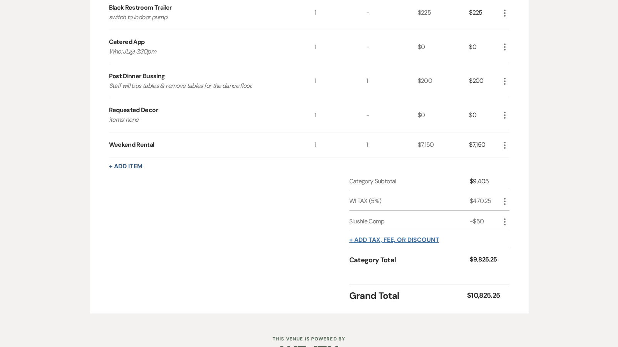
click at [381, 238] on button "+ Add tax, fee, or discount" at bounding box center [394, 240] width 90 height 6
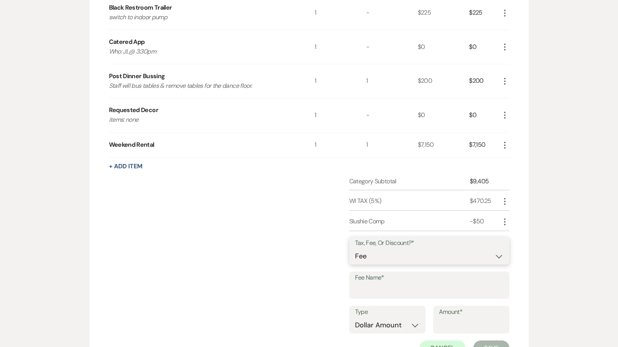
select select "2"
click at [373, 286] on input "Fee Name*" at bounding box center [429, 290] width 149 height 15
type input "Cooler Trailer- per RO"
click at [439, 318] on input "Amount*" at bounding box center [471, 325] width 65 height 15
type input "200"
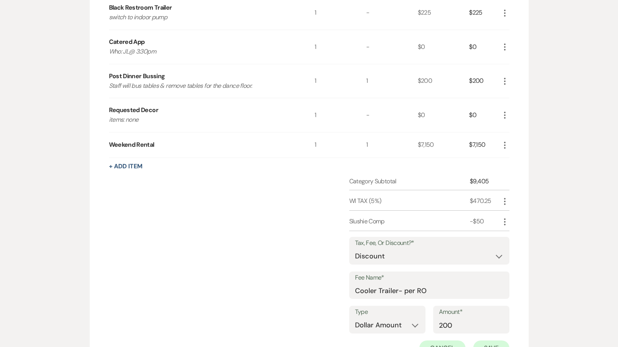
click at [494, 340] on button "Save" at bounding box center [491, 347] width 36 height 15
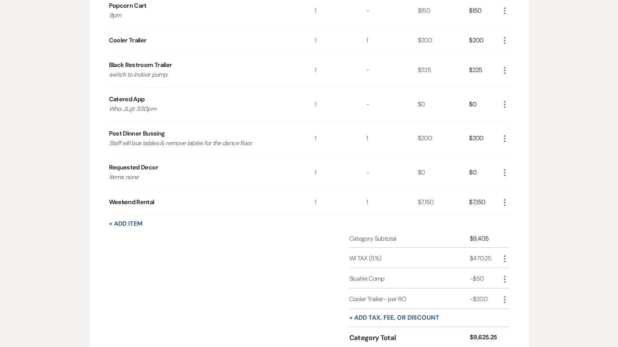
scroll to position [660, 0]
click at [505, 203] on use "button" at bounding box center [505, 203] width 2 height 7
click at [138, 224] on button "+ Add Item" at bounding box center [125, 224] width 33 height 6
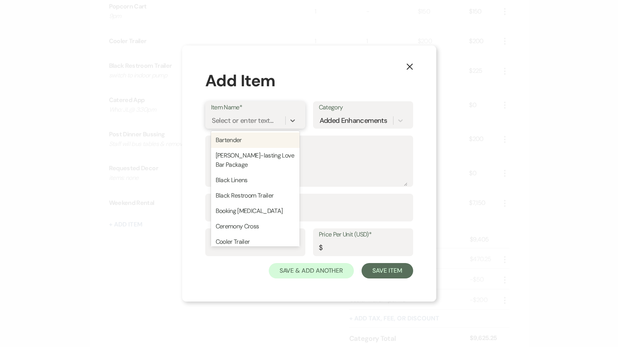
click at [263, 119] on div "Select or enter text..." at bounding box center [243, 120] width 62 height 10
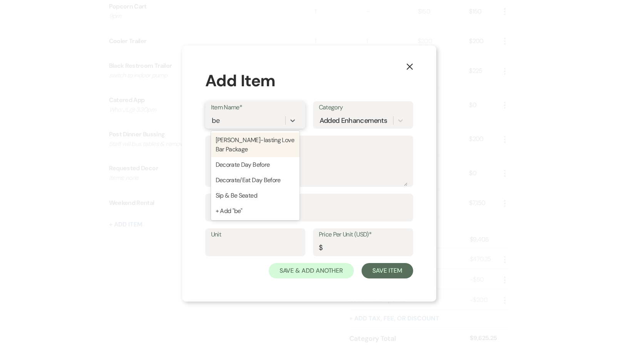
type input "[PERSON_NAME]"
click at [253, 142] on div "[PERSON_NAME]-lasting Love Bar Package" at bounding box center [255, 144] width 89 height 25
type textarea "all water, ice, cups, straws, etc"
type input "1"
type input "225"
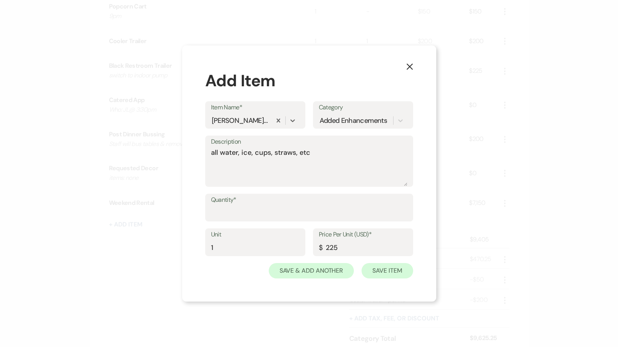
click at [379, 273] on button "Save Item" at bounding box center [386, 270] width 51 height 15
click at [283, 219] on input "Quantity*" at bounding box center [309, 213] width 196 height 15
type input "1"
click at [376, 273] on button "Save Item" at bounding box center [386, 270] width 51 height 15
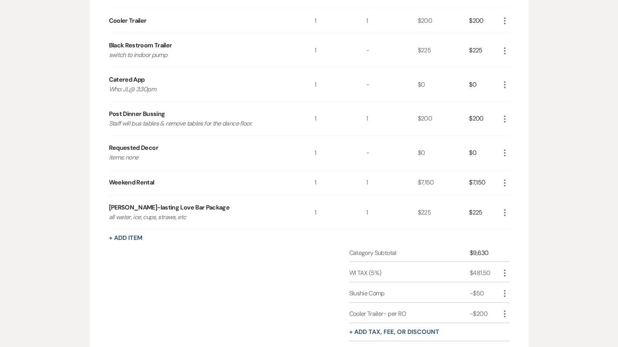
scroll to position [693, 0]
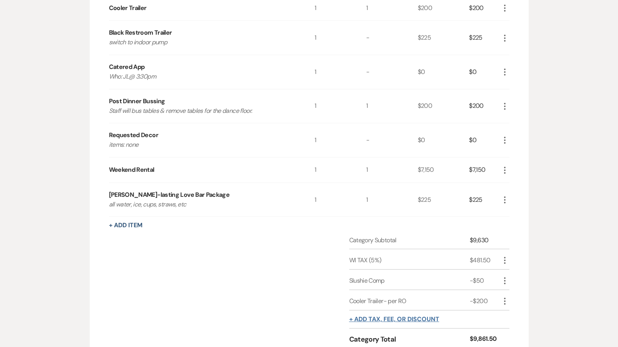
click at [363, 316] on button "+ Add tax, fee, or discount" at bounding box center [394, 319] width 90 height 6
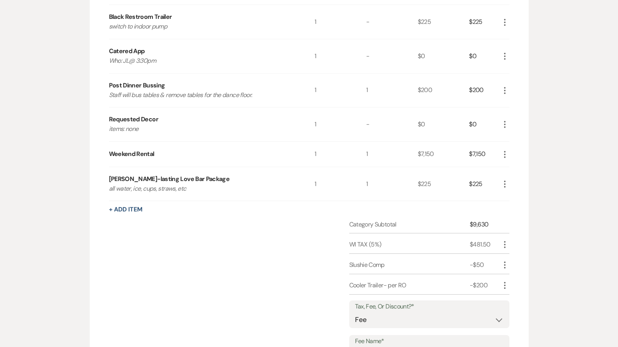
scroll to position [715, 0]
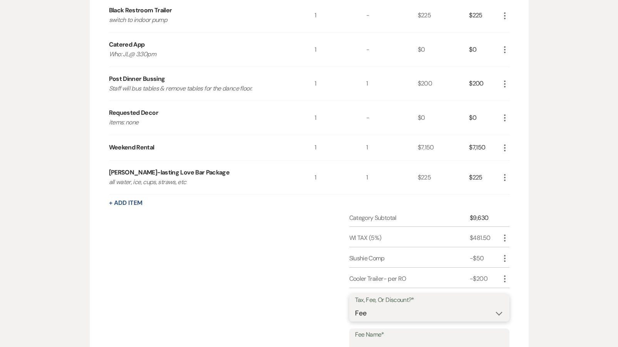
select select "2"
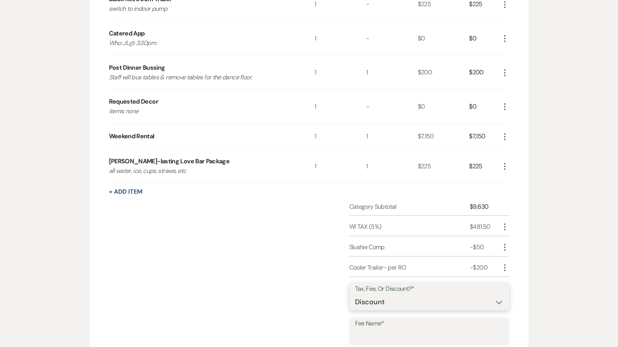
scroll to position [746, 0]
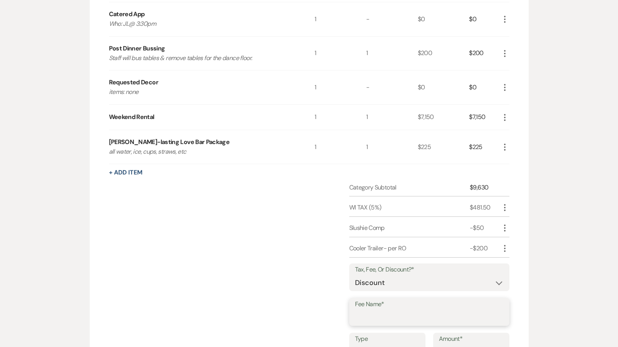
click at [369, 312] on input "Fee Name*" at bounding box center [429, 317] width 149 height 15
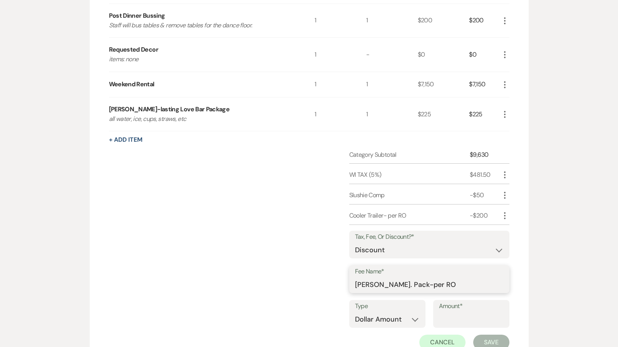
scroll to position [786, 0]
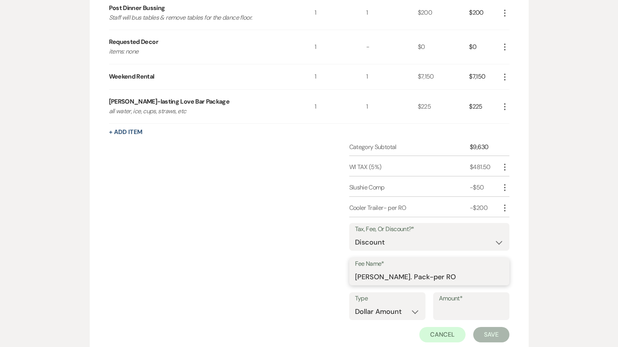
type input "[PERSON_NAME]. Pack-per RO"
click at [456, 304] on input "Amount*" at bounding box center [471, 311] width 65 height 15
type input "225"
click at [488, 332] on button "Save" at bounding box center [491, 334] width 36 height 15
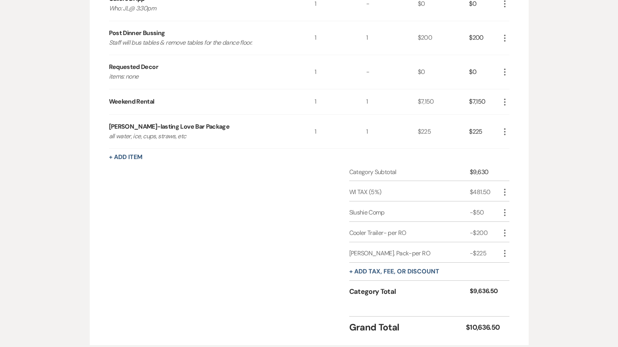
scroll to position [760, 0]
click at [367, 269] on button "+ Add tax, fee, or discount" at bounding box center [394, 272] width 90 height 6
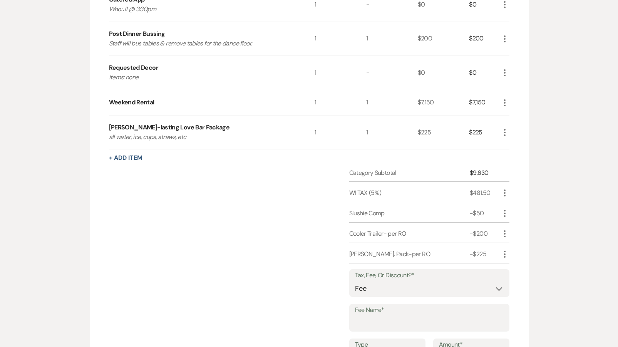
click at [367, 270] on label "Tax, Fee, Or Discount?*" at bounding box center [429, 275] width 149 height 11
select select "2"
click at [365, 316] on input "Fee Name*" at bounding box center [429, 323] width 149 height 15
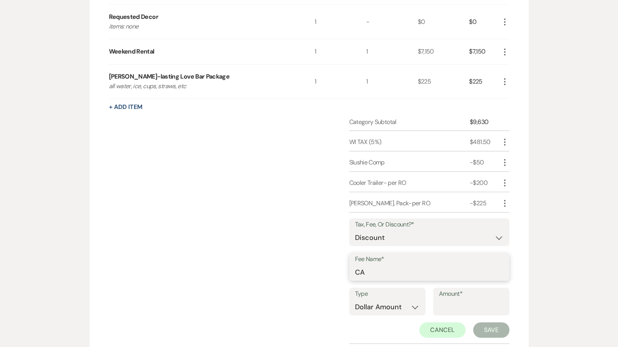
scroll to position [823, 0]
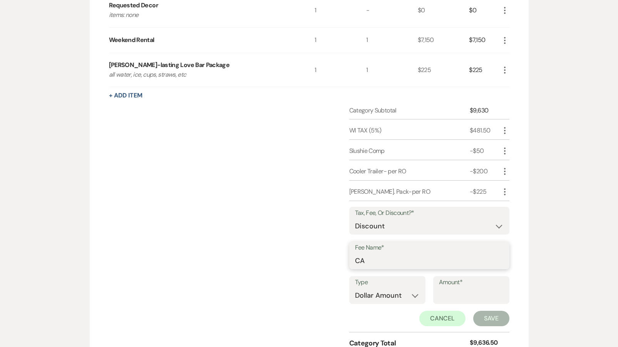
type input "CA"
click at [460, 290] on input "Amount*" at bounding box center [471, 295] width 65 height 15
type input "481.50"
click at [480, 315] on button "Save" at bounding box center [491, 318] width 36 height 15
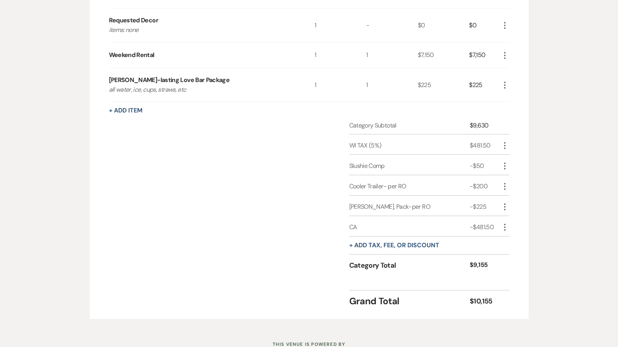
scroll to position [809, 0]
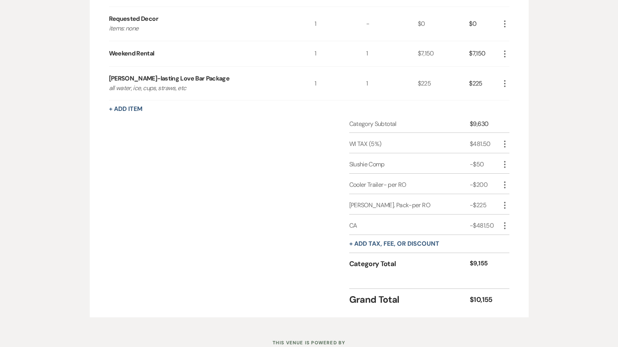
click at [504, 82] on icon "More" at bounding box center [504, 83] width 9 height 9
click at [506, 97] on button "Pencil Edit" at bounding box center [520, 98] width 40 height 12
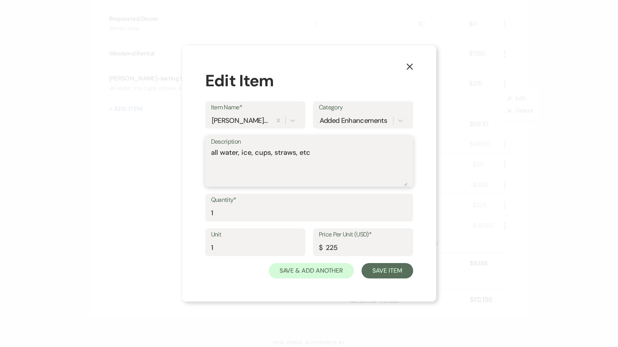
drag, startPoint x: 211, startPoint y: 152, endPoint x: 331, endPoint y: 164, distance: 120.7
click at [331, 164] on textarea "all water, ice, cups, straws, etc" at bounding box center [309, 166] width 196 height 38
click at [326, 155] on textarea "all water, ice, cups, straws, etc" at bounding box center [309, 166] width 196 height 38
type textarea "all water, ice, cups, straws, etc-- [PERSON_NAME] adding/covering"
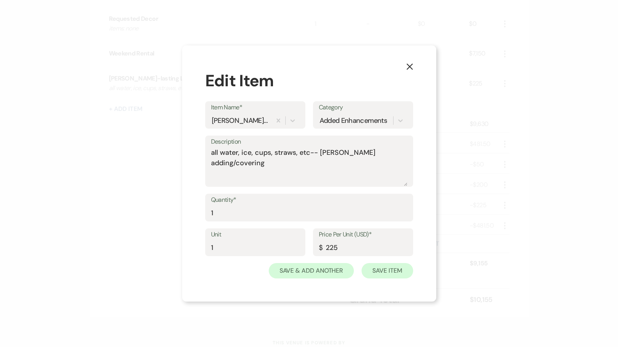
click at [383, 274] on button "Save Item" at bounding box center [386, 270] width 51 height 15
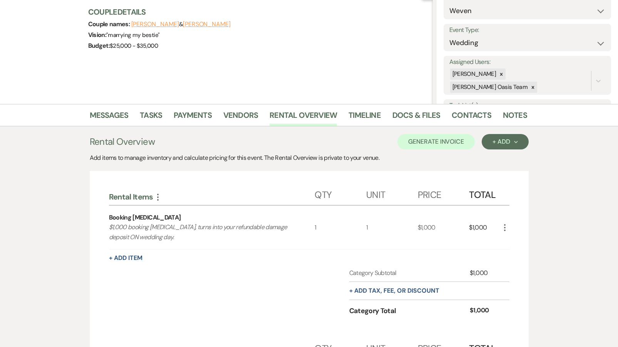
scroll to position [81, 0]
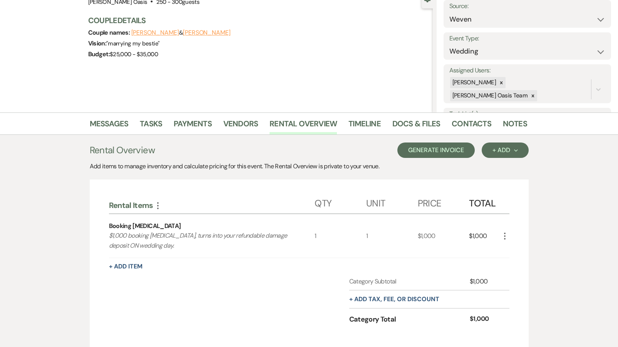
click at [429, 152] on button "Generate Invoice" at bounding box center [435, 149] width 77 height 15
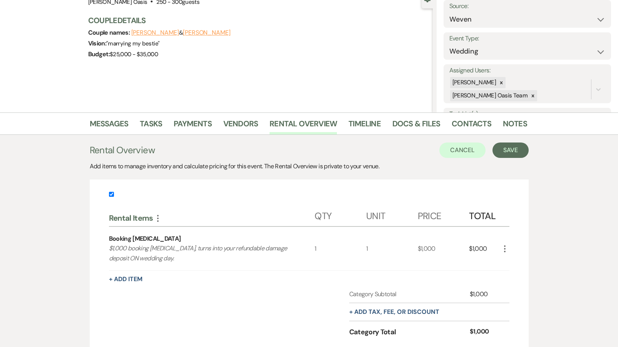
click at [112, 196] on input "checkbox" at bounding box center [111, 194] width 5 height 5
checkbox input "false"
click at [517, 151] on button "Save" at bounding box center [510, 149] width 36 height 15
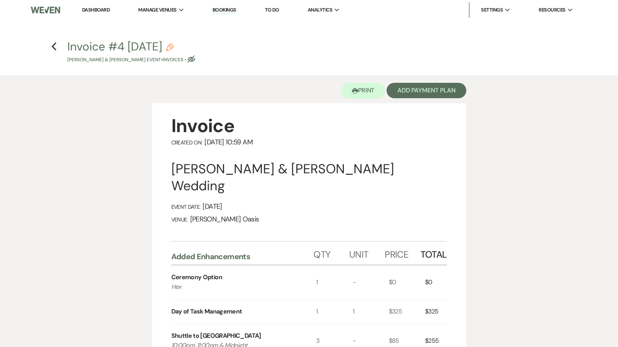
click at [184, 49] on button "Invoice #4 [DATE] Pencil [PERSON_NAME] & [PERSON_NAME] Event • Invoices • Eye B…" at bounding box center [131, 52] width 128 height 23
select select "22"
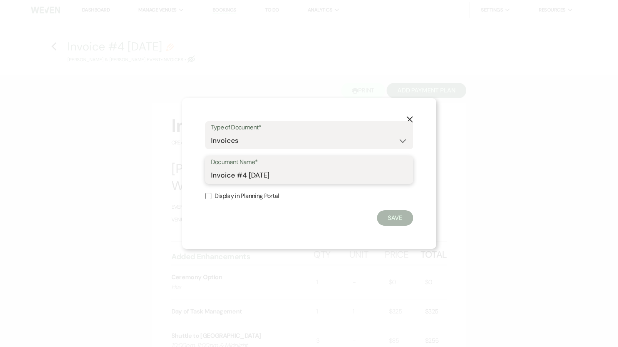
drag, startPoint x: 283, startPoint y: 178, endPoint x: 148, endPoint y: 170, distance: 135.7
click at [148, 170] on div "X Type of Document* Special Event Insurance Vendor Certificate of Insurance Con…" at bounding box center [309, 173] width 618 height 347
type input "Final Invoice"
click at [394, 218] on button "Save" at bounding box center [395, 217] width 36 height 15
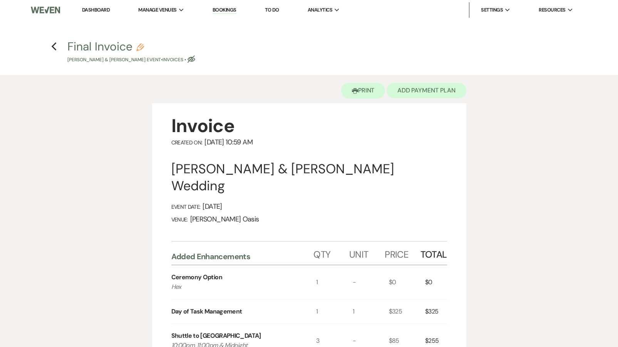
click at [410, 94] on button "Add Payment Plan" at bounding box center [426, 90] width 80 height 15
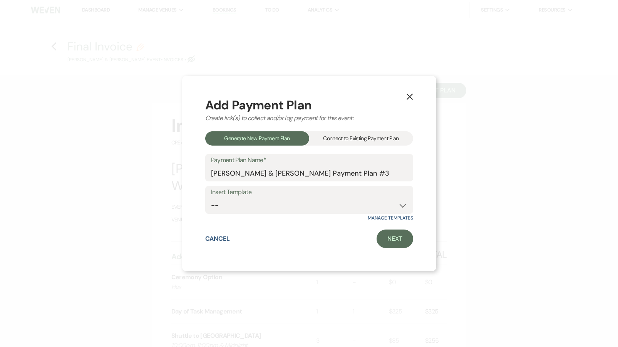
click at [367, 136] on div "Connect to Existing Payment Plan" at bounding box center [361, 138] width 104 height 14
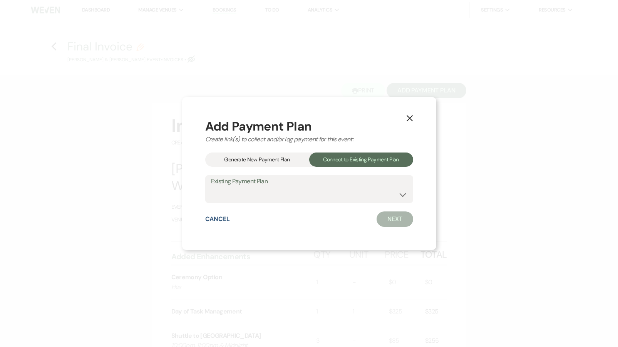
click at [365, 184] on label "Existing Payment Plan" at bounding box center [309, 181] width 196 height 11
select select "7058"
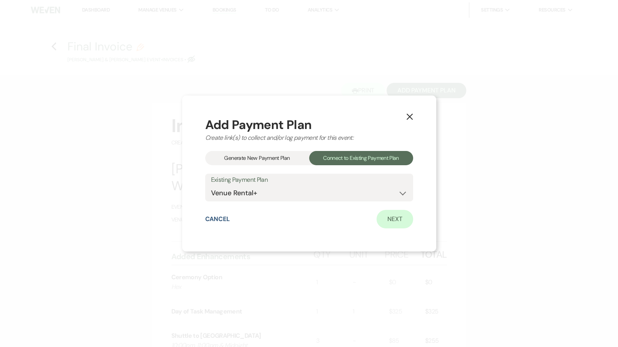
click at [392, 219] on link "Next" at bounding box center [394, 219] width 37 height 18
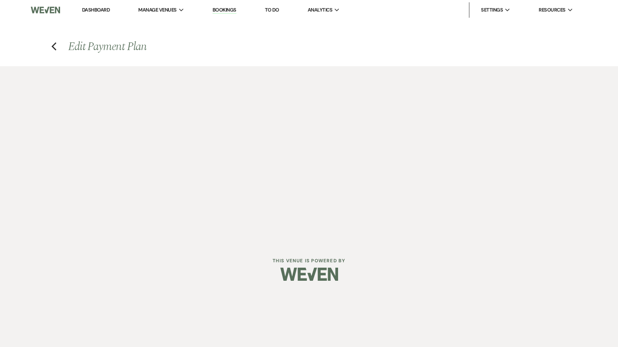
select select "28527"
select select "1"
select select "true"
select select "1"
select select "true"
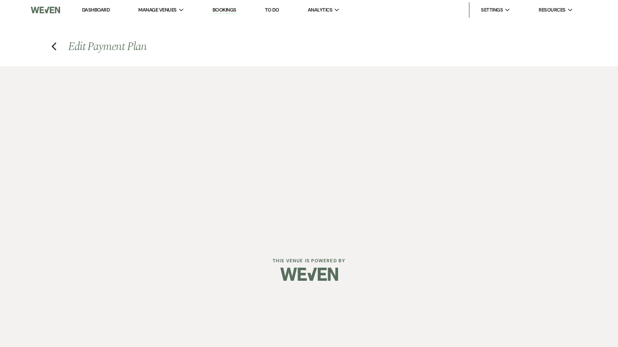
select select "1"
select select "true"
select select "2"
select select "flat"
select select "true"
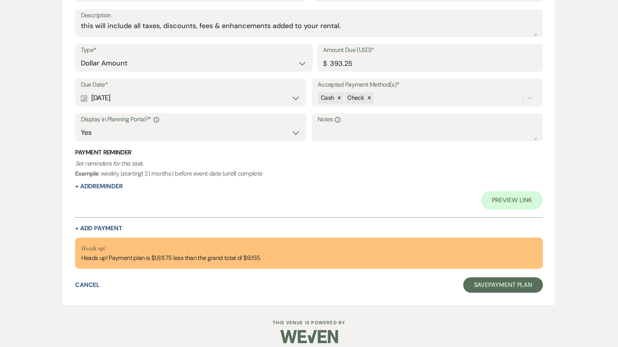
scroll to position [1159, 0]
drag, startPoint x: 363, startPoint y: 58, endPoint x: 277, endPoint y: 60, distance: 85.9
click at [279, 59] on div "Type* Dollar Amount Percentage of Grand Total Amount Due (USD)* $ 393.25" at bounding box center [309, 61] width 468 height 35
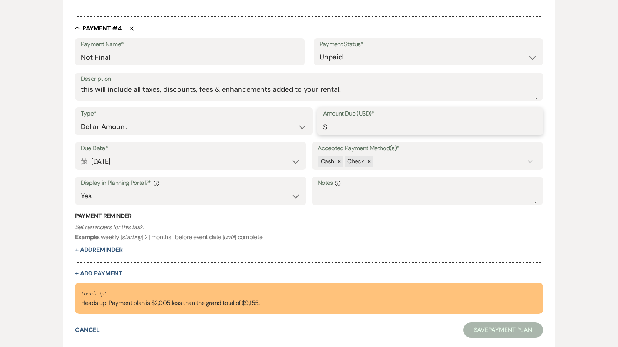
scroll to position [1039, 0]
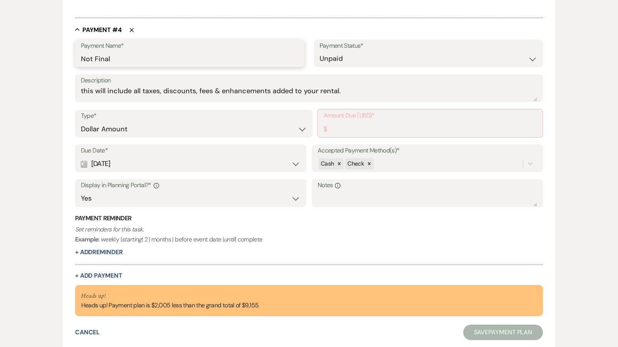
drag, startPoint x: 101, startPoint y: 56, endPoint x: -13, endPoint y: 56, distance: 114.3
type input "Final Invoice"
click at [357, 123] on input "Amount Due (USD)*" at bounding box center [430, 128] width 214 height 15
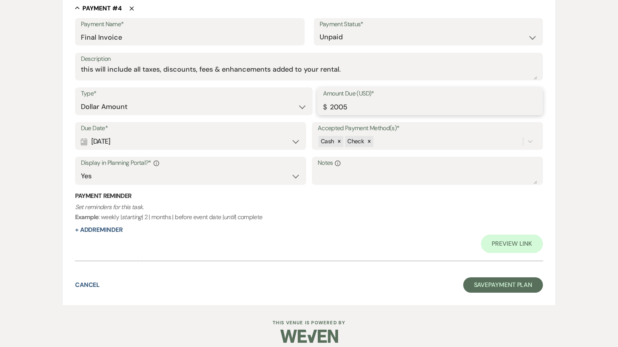
scroll to position [1116, 0]
type input "2005.00"
click at [204, 140] on div "Calendar [DATE] Expand" at bounding box center [190, 141] width 219 height 15
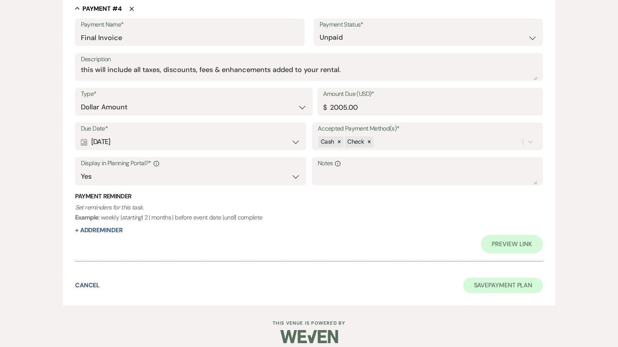
click at [511, 278] on button "Save Payment Plan" at bounding box center [503, 285] width 80 height 15
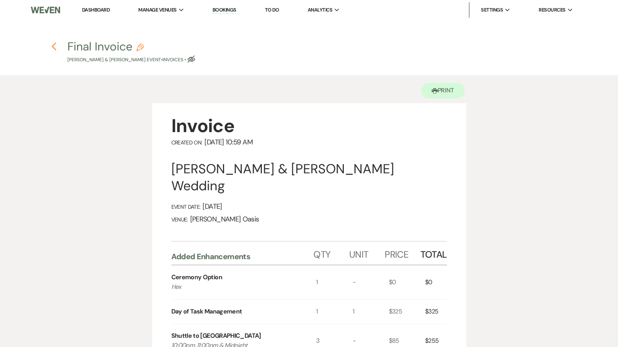
click at [55, 46] on icon "Previous" at bounding box center [54, 46] width 6 height 9
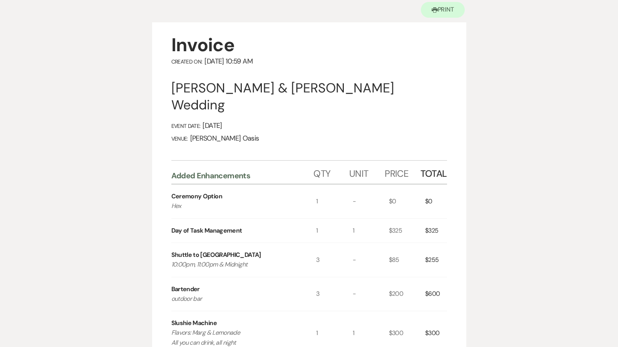
select select "1"
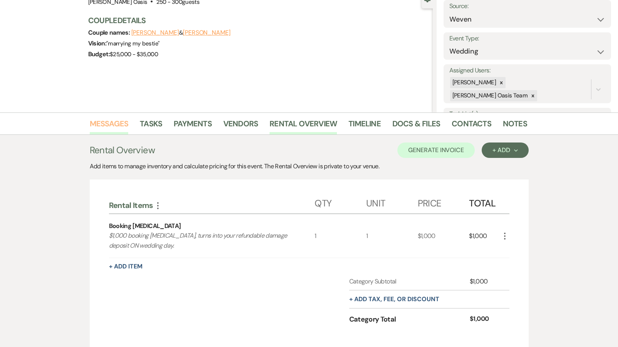
click at [113, 122] on link "Messages" at bounding box center [109, 125] width 39 height 17
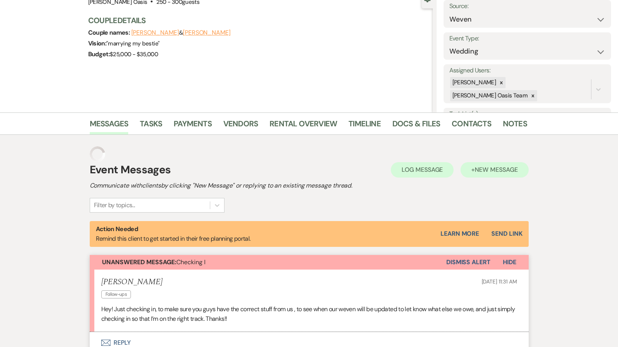
click at [500, 171] on div "Event Messages Log Log Message + New Message Communicate with clients by clicki…" at bounding box center [309, 187] width 439 height 51
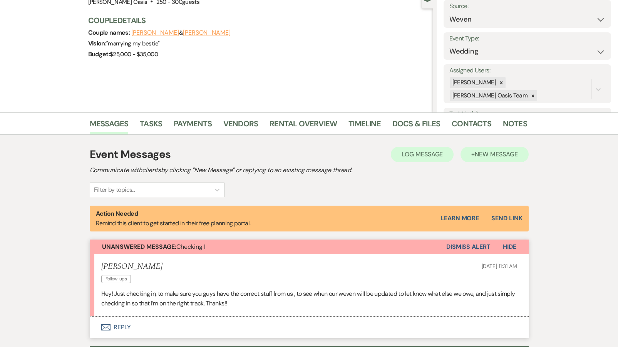
click at [485, 154] on span "New Message" at bounding box center [496, 154] width 43 height 8
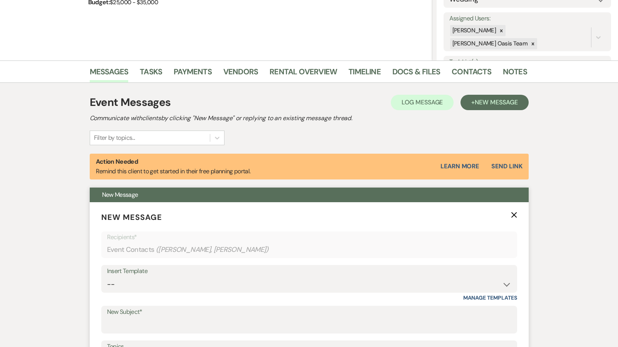
scroll to position [139, 0]
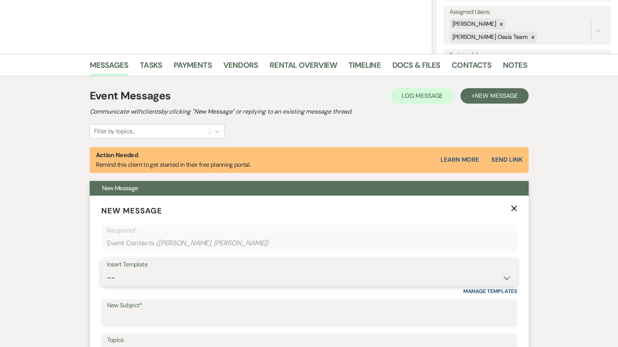
select select "5782"
type input "Final Invoice"
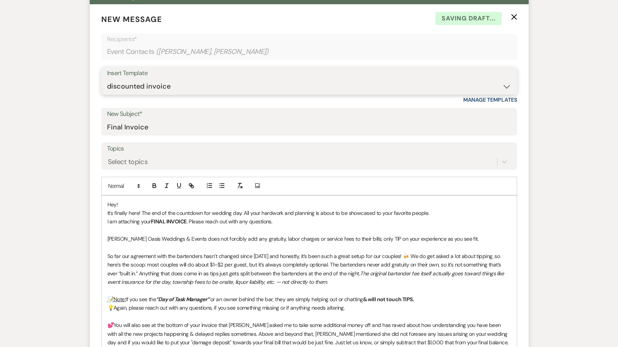
scroll to position [334, 0]
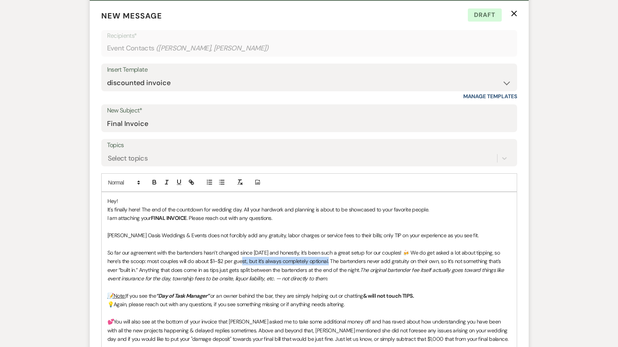
drag, startPoint x: 318, startPoint y: 258, endPoint x: 232, endPoint y: 260, distance: 85.9
click at [232, 260] on p "So far our agreement with the bartenders hasn’t changed since [DATE] and honest…" at bounding box center [308, 265] width 403 height 35
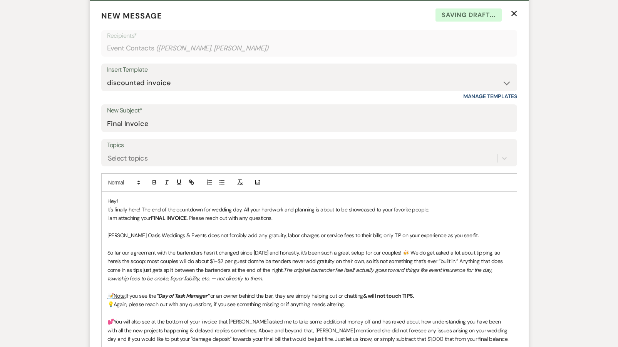
click at [251, 258] on p "So far our agreement with the bartenders hasn’t changed since [DATE] and honest…" at bounding box center [308, 265] width 403 height 35
click at [450, 258] on p "So far our agreement with the bartenders hasn’t changed since [DATE] and honest…" at bounding box center [308, 265] width 403 height 35
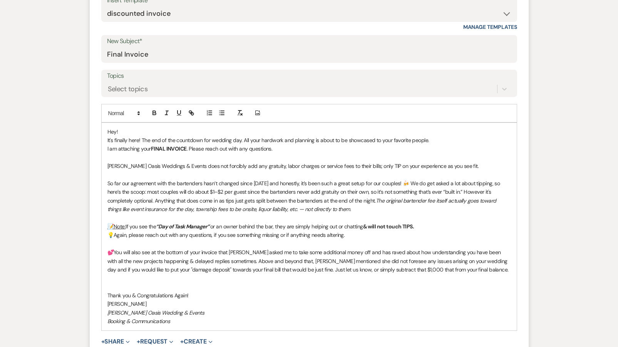
scroll to position [404, 0]
click at [106, 338] on button "+ Share Expand" at bounding box center [115, 341] width 29 height 6
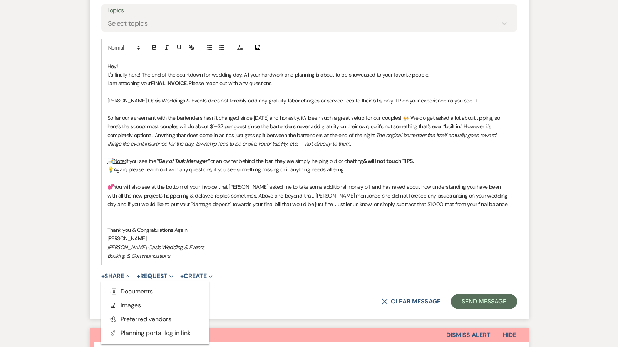
scroll to position [476, 0]
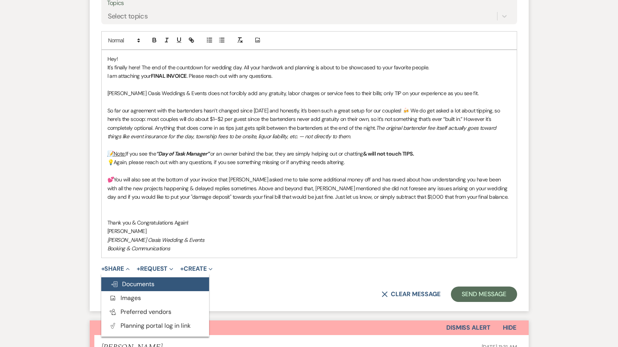
click at [126, 280] on span "Doc Upload Documents" at bounding box center [132, 284] width 44 height 8
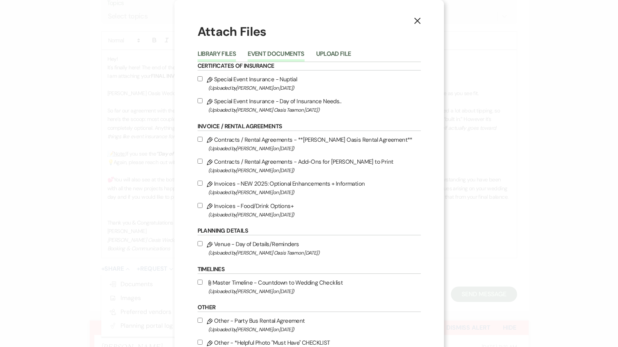
click at [282, 52] on button "Event Documents" at bounding box center [276, 56] width 57 height 11
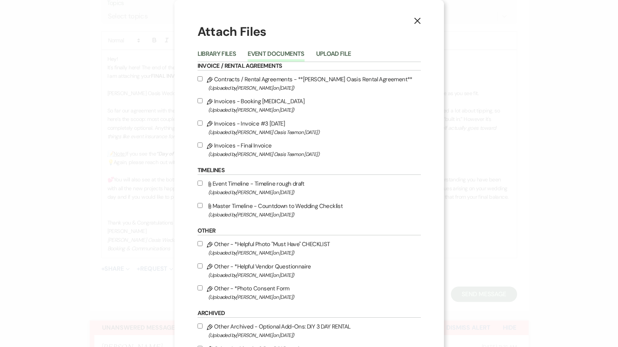
click at [233, 149] on label "Pencil Invoices - Final Invoice (Uploaded by [PERSON_NAME] Oasis Team on [DATE]…" at bounding box center [308, 150] width 223 height 18
click at [202, 147] on input "Pencil Invoices - Final Invoice (Uploaded by [PERSON_NAME] Oasis Team on [DATE]…" at bounding box center [199, 144] width 5 height 5
checkbox input "true"
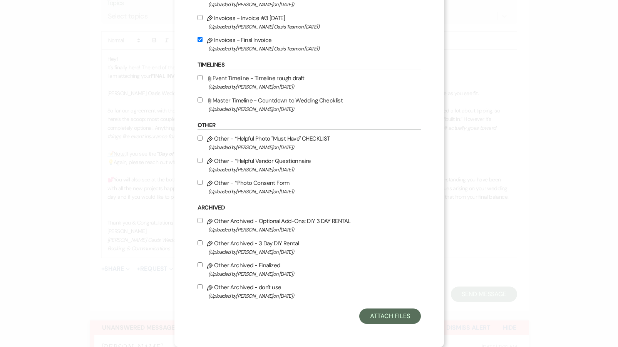
scroll to position [113, 0]
click at [383, 316] on button "Attach Files" at bounding box center [389, 315] width 61 height 15
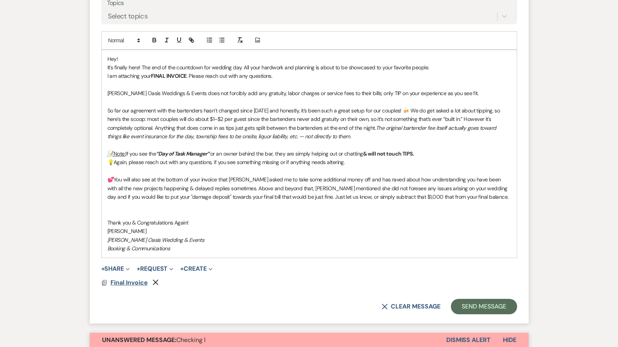
click at [135, 279] on span "Final Invoice" at bounding box center [128, 282] width 37 height 8
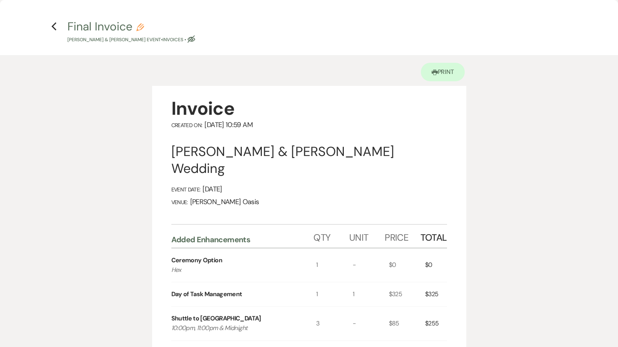
scroll to position [0, 0]
click at [54, 27] on icon "Previous" at bounding box center [54, 26] width 6 height 9
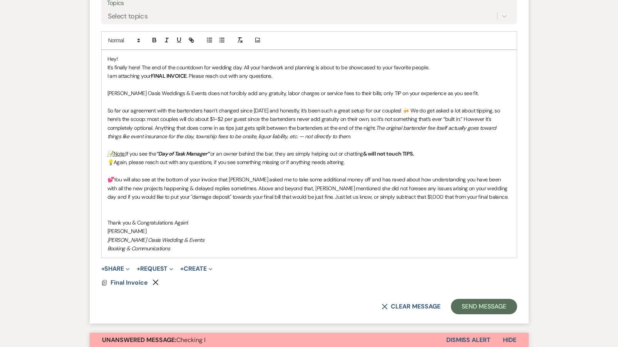
click at [466, 194] on p "💕You will also see at the bottom of your invoice that [PERSON_NAME] asked me to…" at bounding box center [308, 188] width 403 height 26
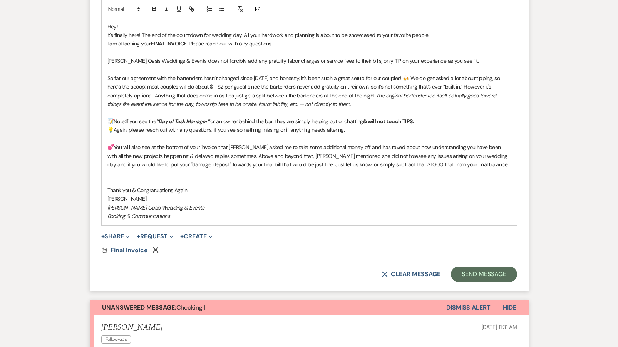
scroll to position [520, 0]
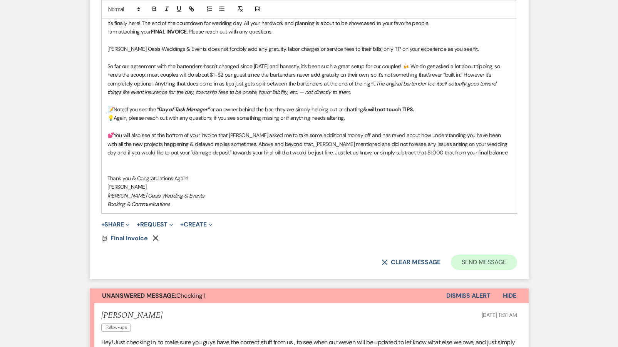
click at [469, 257] on button "Send Message" at bounding box center [484, 261] width 66 height 15
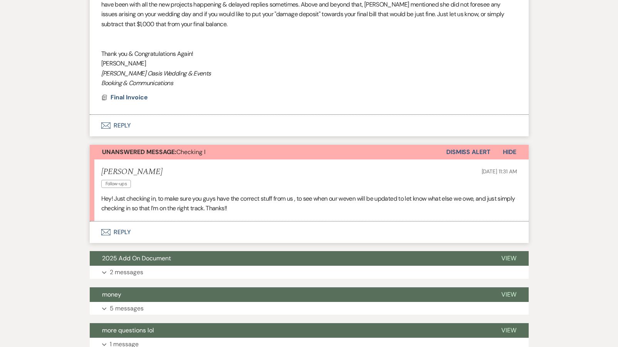
click at [140, 221] on button "Envelope Reply" at bounding box center [309, 232] width 439 height 22
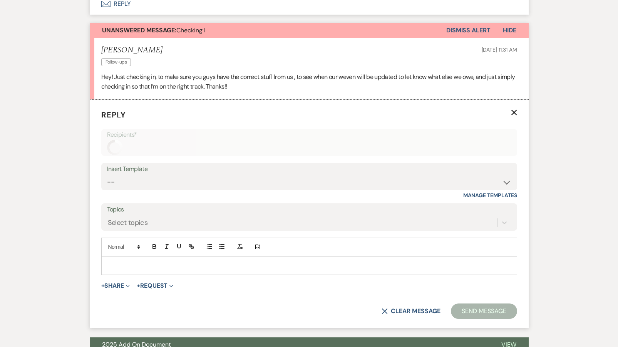
scroll to position [665, 0]
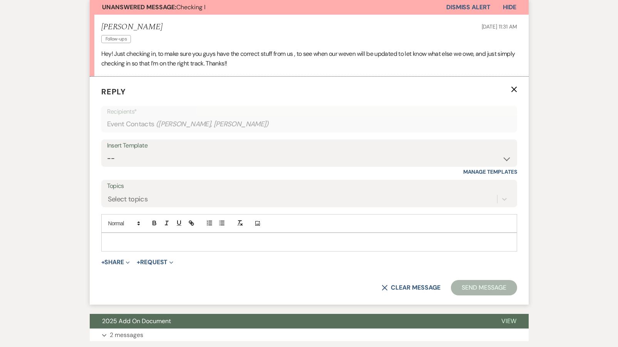
click at [139, 238] on p at bounding box center [308, 242] width 403 height 8
click at [134, 238] on p at bounding box center [308, 242] width 403 height 8
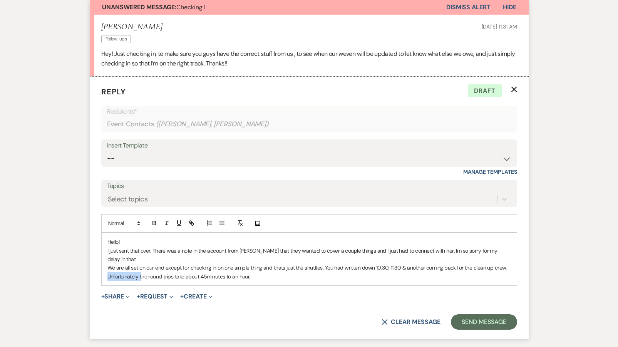
drag, startPoint x: 141, startPoint y: 249, endPoint x: 104, endPoint y: 249, distance: 37.7
click at [104, 249] on div "Hello! I just sent that over. There was a note in the account from [PERSON_NAME…" at bounding box center [309, 259] width 415 height 52
click at [243, 254] on div "Hello! I just sent that over. There was a note in the account from [PERSON_NAME…" at bounding box center [309, 259] width 415 height 52
click at [379, 263] on p "We are all set on our end except for checking in on one simple thing and thats …" at bounding box center [308, 271] width 403 height 17
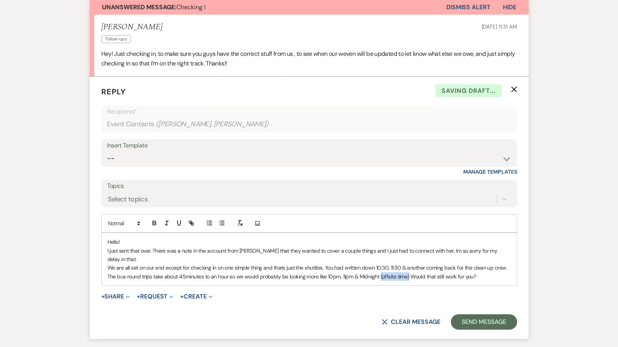
drag, startPoint x: 380, startPoint y: 249, endPoint x: 410, endPoint y: 250, distance: 30.0
click at [410, 263] on p "We are all set on our end except for checking in on one simple thing and thats …" at bounding box center [308, 271] width 403 height 17
click at [165, 219] on icon "button" at bounding box center [166, 222] width 7 height 7
click at [312, 256] on div "Hello! I just sent that over. There was a note in the account from [PERSON_NAME…" at bounding box center [309, 259] width 415 height 52
click at [411, 263] on p "We are all set on our end except for checking in on one simple thing and thats …" at bounding box center [308, 271] width 403 height 17
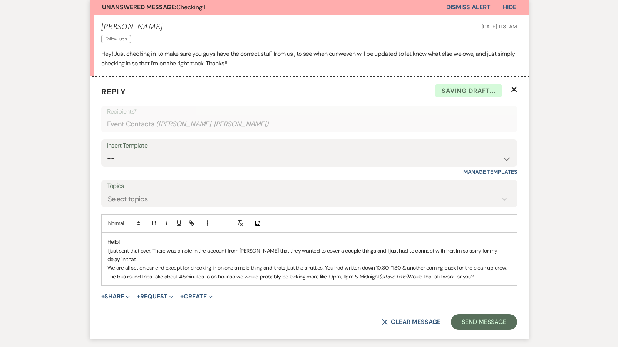
click at [447, 263] on p "We are all set on our end except for checking in on one simple thing and thats …" at bounding box center [308, 271] width 403 height 17
drag, startPoint x: 360, startPoint y: 249, endPoint x: 360, endPoint y: 261, distance: 12.3
click at [360, 263] on p "We are all set on our end except for checking in on one simple thing and thats …" at bounding box center [308, 271] width 403 height 17
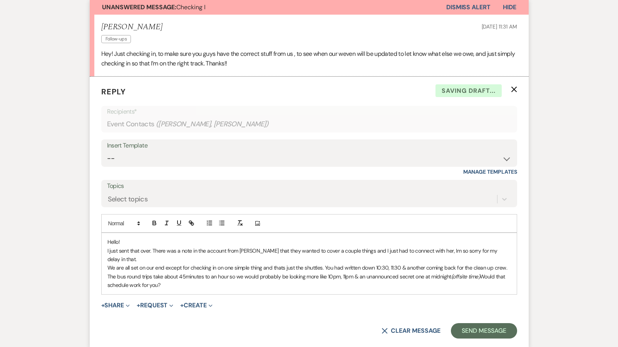
click at [171, 263] on p "We are all set on our end except for checking in on one simple thing and thats …" at bounding box center [308, 276] width 403 height 26
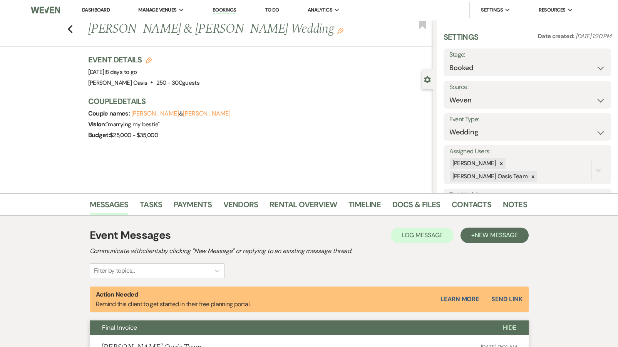
scroll to position [0, 0]
click at [100, 8] on link "Dashboard" at bounding box center [96, 10] width 28 height 7
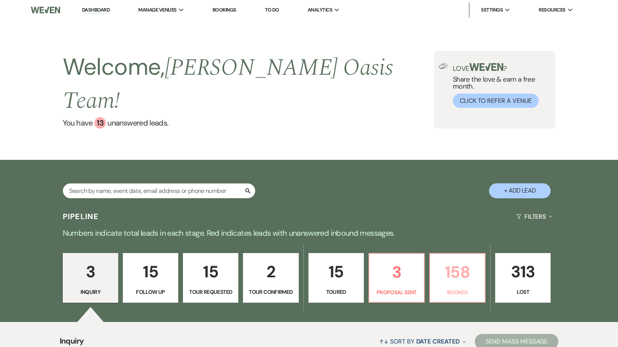
click at [474, 280] on link "158 Booked" at bounding box center [457, 278] width 56 height 50
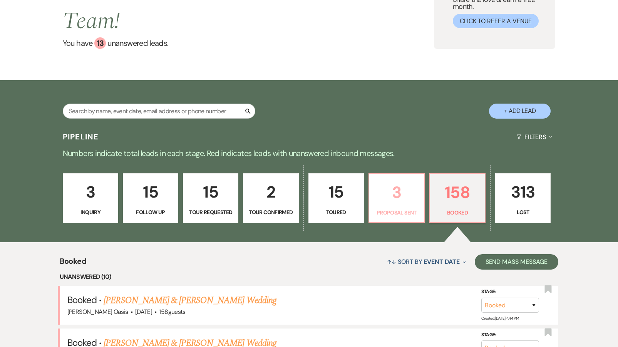
scroll to position [80, 0]
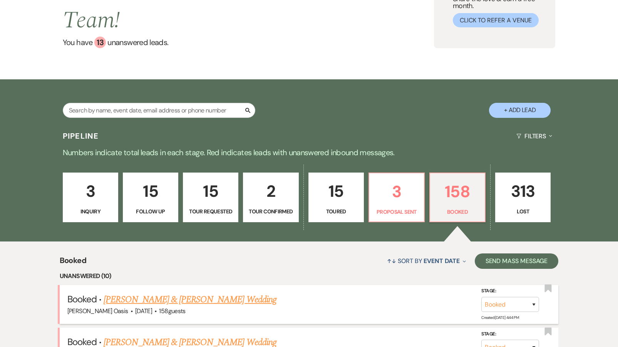
click at [199, 293] on link "[PERSON_NAME] & [PERSON_NAME] Wedding" at bounding box center [190, 300] width 172 height 14
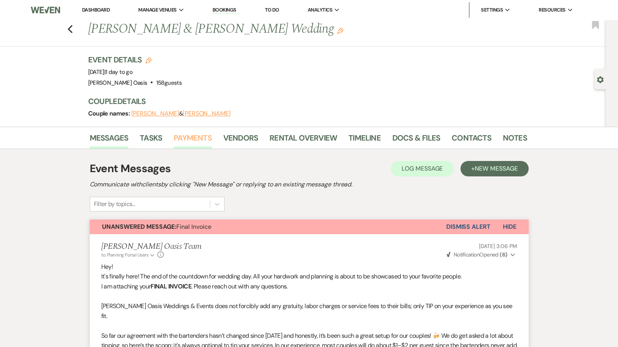
click at [184, 143] on link "Payments" at bounding box center [193, 140] width 38 height 17
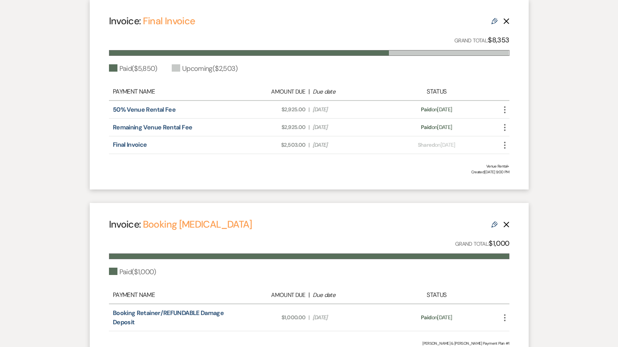
scroll to position [231, 0]
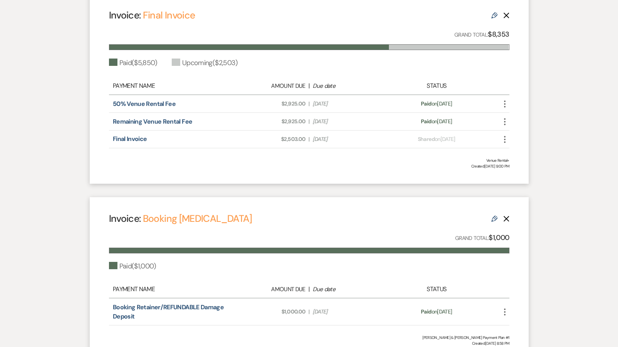
click at [494, 216] on icon "Edit" at bounding box center [494, 219] width 6 height 6
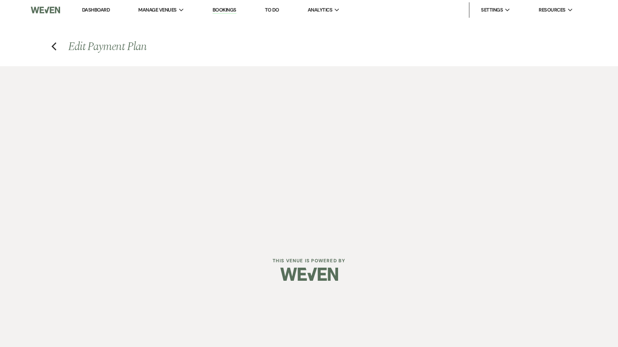
select select "5052"
select select "1"
select select "true"
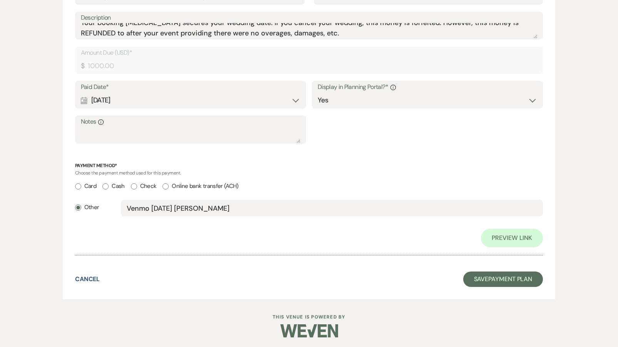
scroll to position [258, 0]
drag, startPoint x: 210, startPoint y: 209, endPoint x: 81, endPoint y: 203, distance: 129.5
click at [81, 203] on div "Other Venmo [DATE] [PERSON_NAME]" at bounding box center [309, 211] width 468 height 23
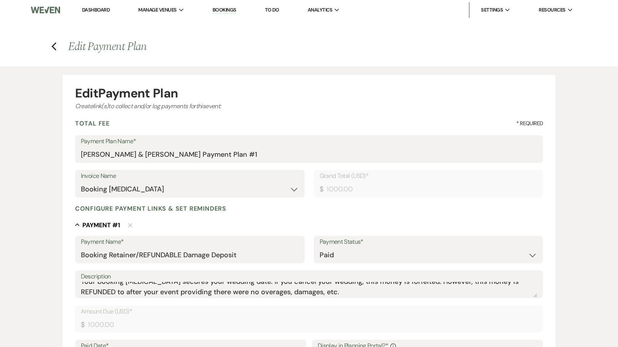
scroll to position [0, 0]
click at [52, 43] on icon "Previous" at bounding box center [54, 46] width 6 height 9
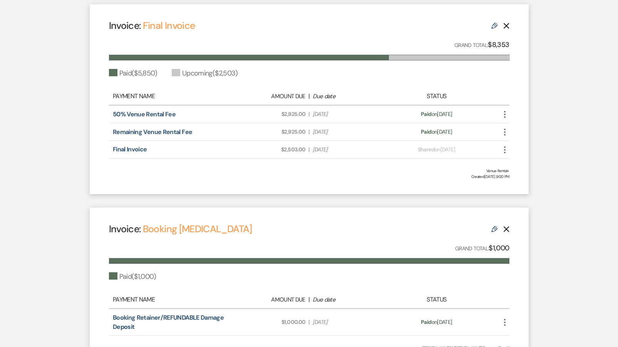
scroll to position [250, 0]
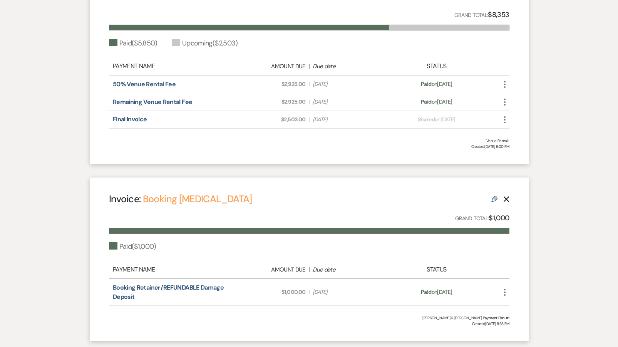
click at [507, 196] on icon "Delete" at bounding box center [506, 199] width 6 height 6
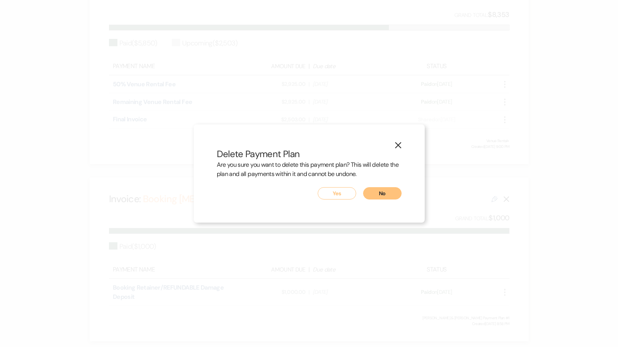
click at [350, 191] on button "Yes" at bounding box center [337, 193] width 38 height 12
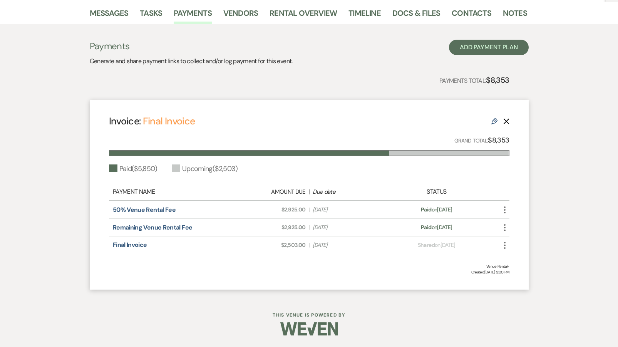
scroll to position [123, 0]
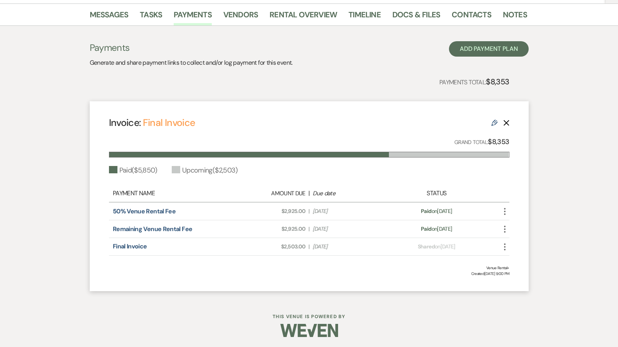
click at [491, 123] on div "Invoice: Final Invoice Edit Delete" at bounding box center [309, 122] width 400 height 13
click at [494, 122] on icon "Edit" at bounding box center [494, 123] width 6 height 6
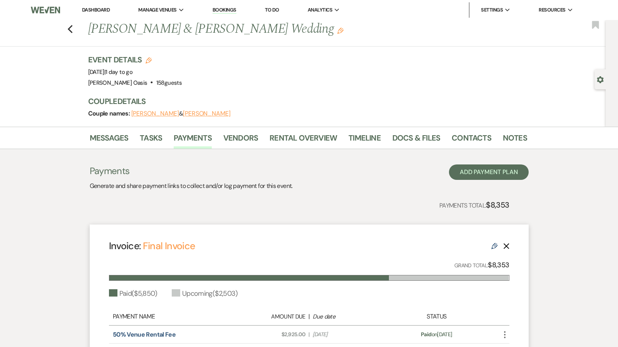
select select "28478"
select select "1"
select select "true"
select select "1"
select select "true"
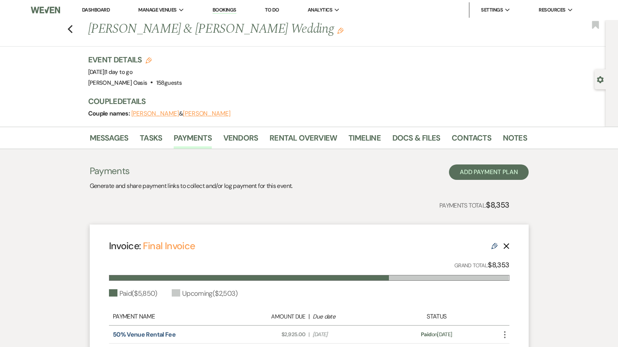
select select "2"
select select "flat"
select select "true"
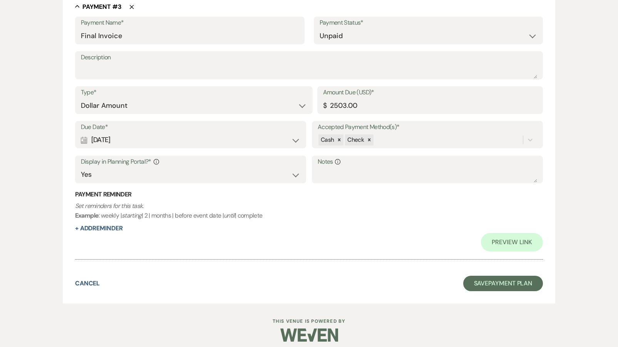
scroll to position [817, 0]
click at [333, 100] on input "2503.00" at bounding box center [430, 106] width 214 height 15
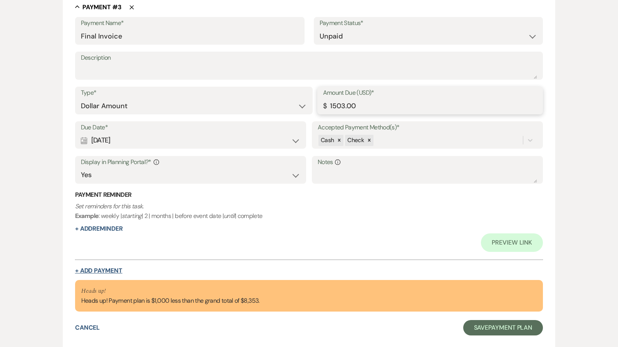
type input "1503.00"
click at [98, 268] on button "+ Add Payment" at bounding box center [98, 271] width 47 height 6
select select "2"
select select "flat"
select select "true"
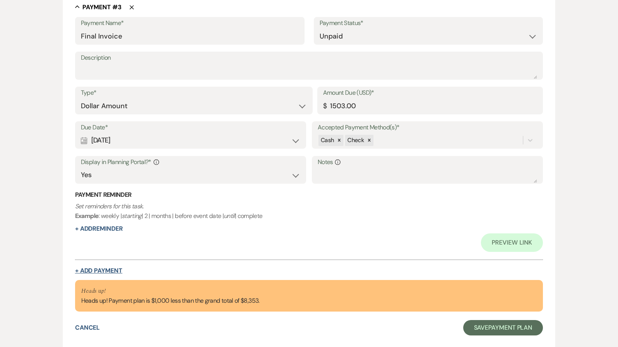
select select "client"
select select "weeks"
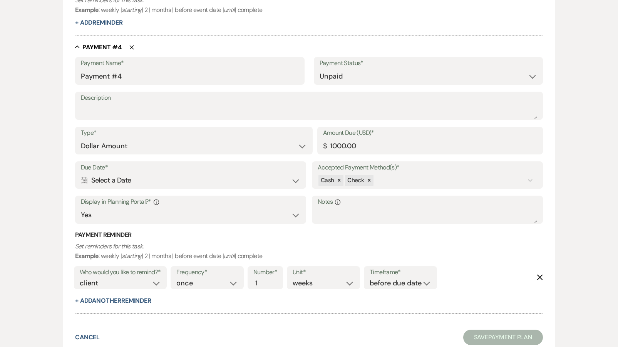
scroll to position [1037, 0]
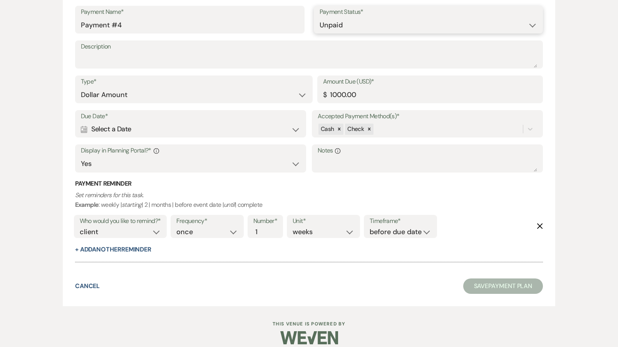
select select "1"
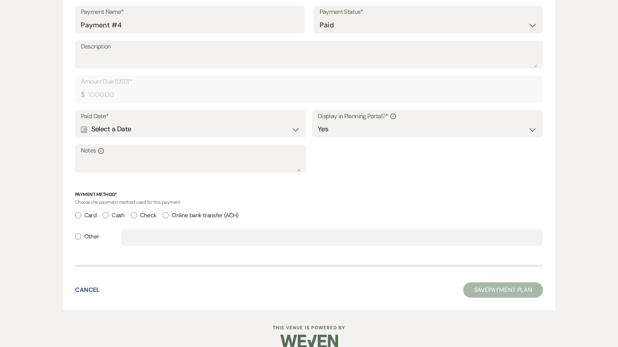
click at [90, 231] on label "Other" at bounding box center [87, 236] width 24 height 10
click at [81, 233] on input "Other" at bounding box center [78, 236] width 6 height 6
radio input "true"
click at [128, 230] on input "text" at bounding box center [332, 237] width 411 height 15
paste input "Venmo [DATE] [PERSON_NAME]"
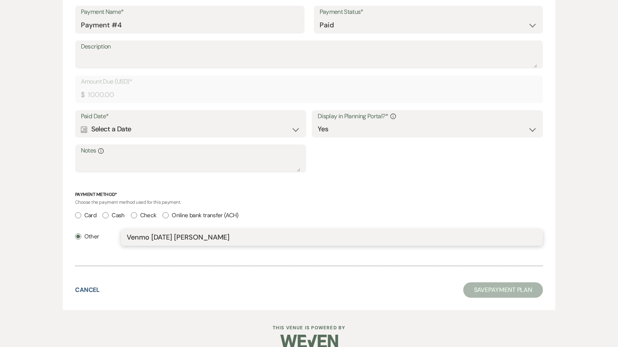
type input "Venmo [DATE] [PERSON_NAME]"
click at [131, 122] on div "Calendar Select a Date Expand" at bounding box center [190, 129] width 219 height 15
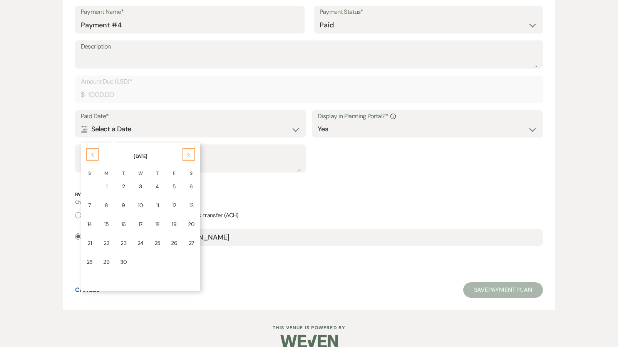
click at [90, 152] on icon "Previous" at bounding box center [92, 154] width 4 height 5
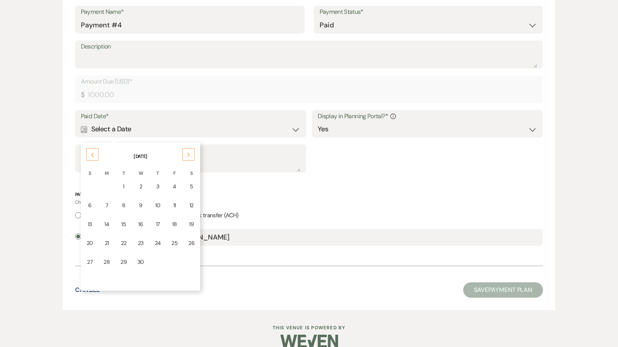
click at [90, 152] on icon "Previous" at bounding box center [92, 154] width 4 height 5
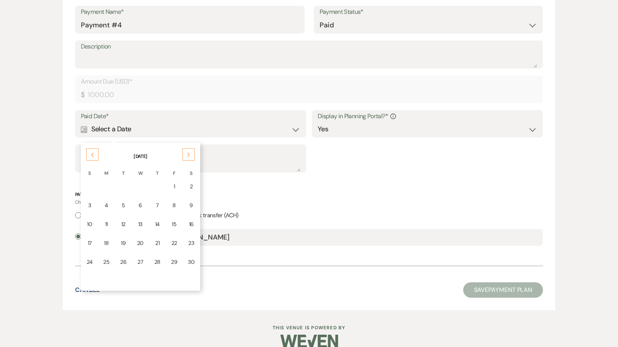
click at [90, 152] on icon "Previous" at bounding box center [92, 154] width 4 height 5
click at [189, 149] on div "Next" at bounding box center [188, 154] width 12 height 12
click at [90, 152] on icon "Previous" at bounding box center [92, 154] width 4 height 5
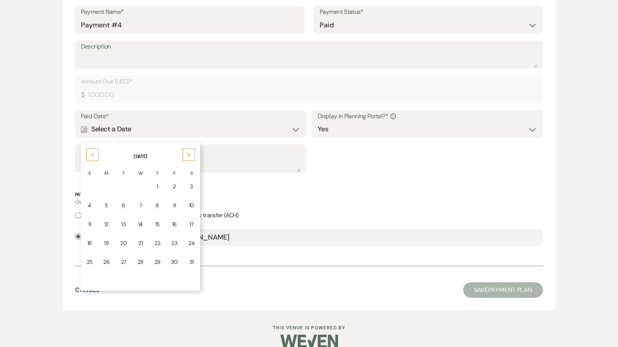
click at [90, 152] on icon "Previous" at bounding box center [92, 154] width 4 height 5
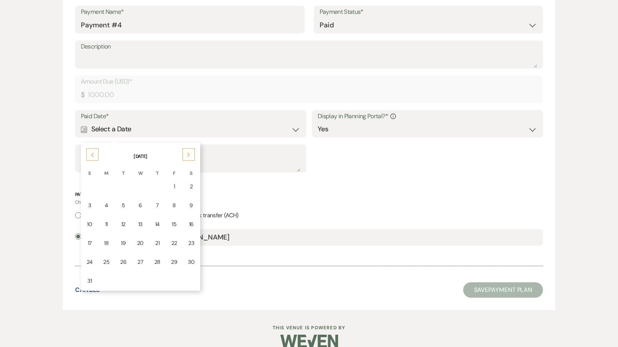
click at [90, 152] on icon "Previous" at bounding box center [92, 154] width 4 height 5
click at [90, 149] on div "Previous" at bounding box center [92, 154] width 12 height 12
click at [89, 149] on div "Previous" at bounding box center [92, 154] width 12 height 12
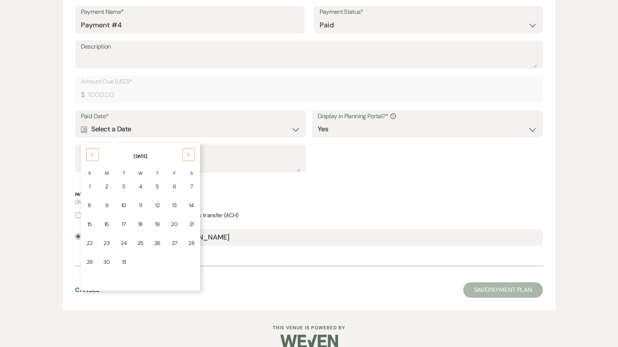
click at [187, 152] on icon "Next" at bounding box center [189, 154] width 4 height 5
click at [108, 220] on div "13" at bounding box center [106, 224] width 7 height 8
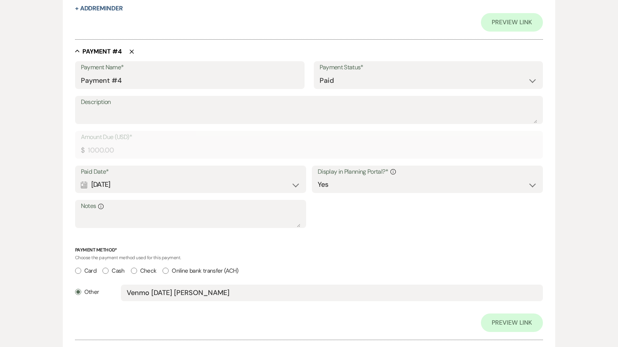
click at [115, 179] on div "Calendar [DATE] Expand" at bounding box center [190, 184] width 219 height 15
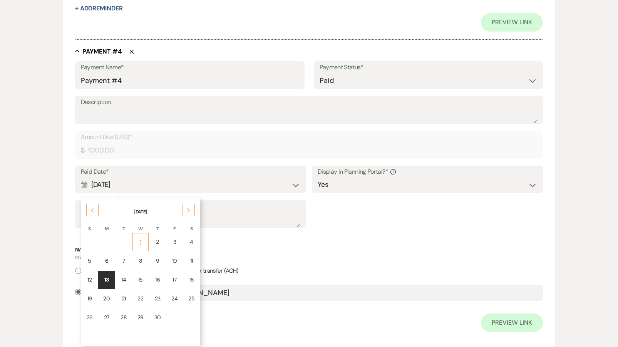
click at [144, 233] on td "1" at bounding box center [140, 242] width 16 height 18
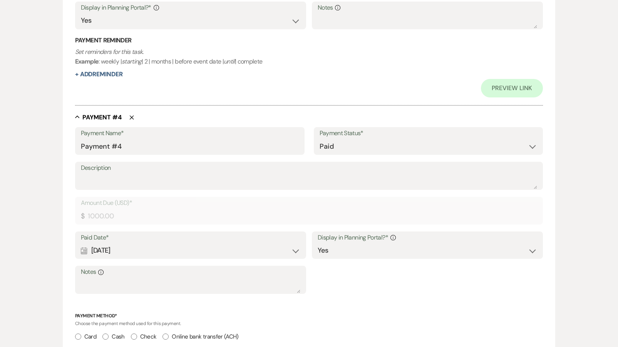
scroll to position [970, 0]
drag, startPoint x: 137, startPoint y: 138, endPoint x: 11, endPoint y: 127, distance: 125.9
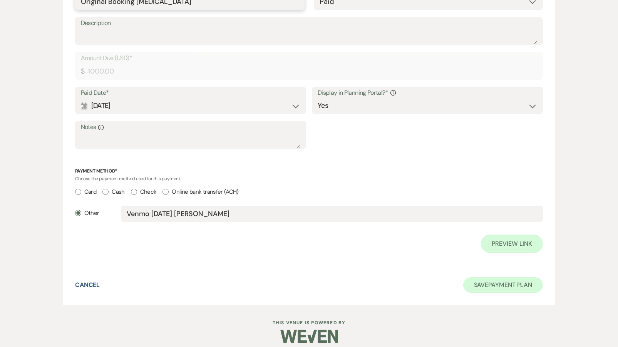
scroll to position [1116, 0]
type input "Original Booking [MEDICAL_DATA]"
click at [505, 278] on button "Save Payment Plan" at bounding box center [503, 285] width 80 height 15
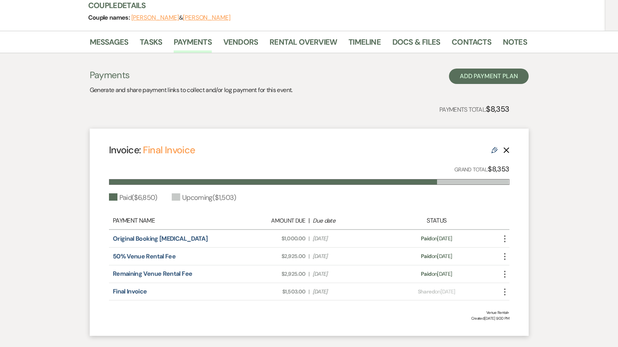
scroll to position [91, 0]
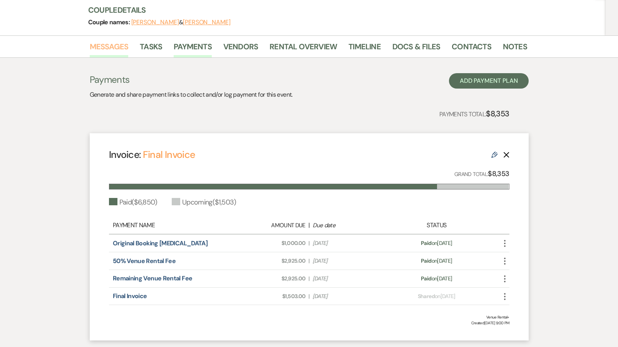
click at [97, 47] on link "Messages" at bounding box center [109, 48] width 39 height 17
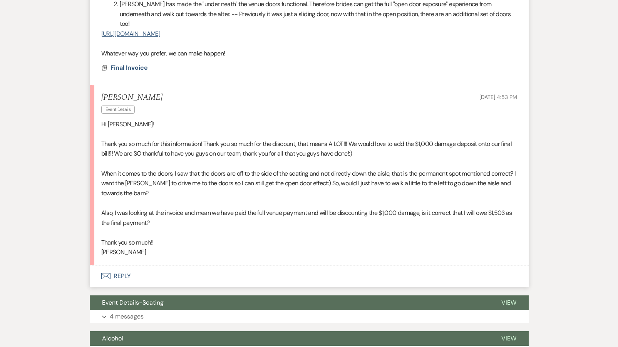
scroll to position [533, 0]
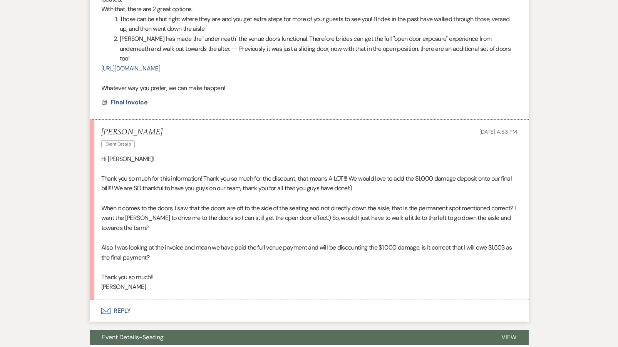
click at [125, 300] on button "Envelope Reply" at bounding box center [309, 311] width 439 height 22
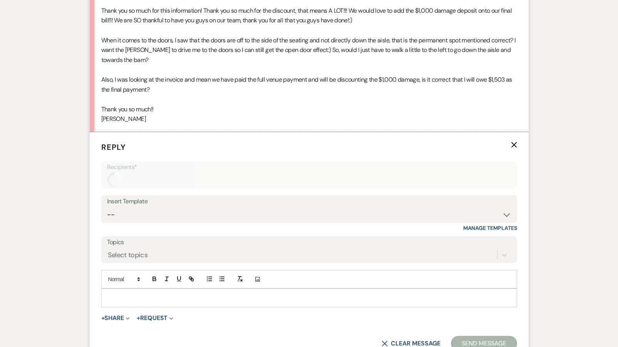
scroll to position [741, 0]
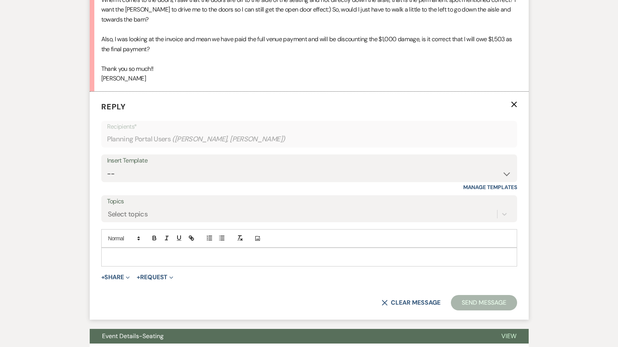
click at [124, 253] on p at bounding box center [308, 257] width 403 height 8
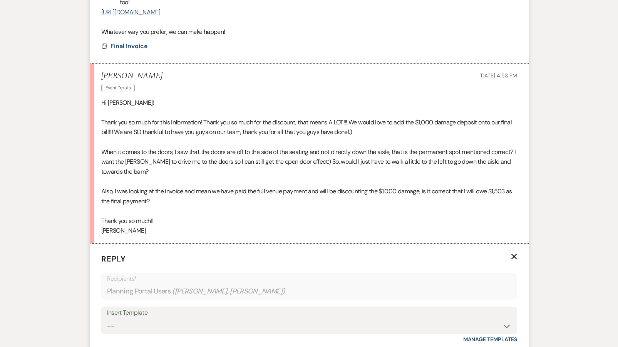
scroll to position [584, 0]
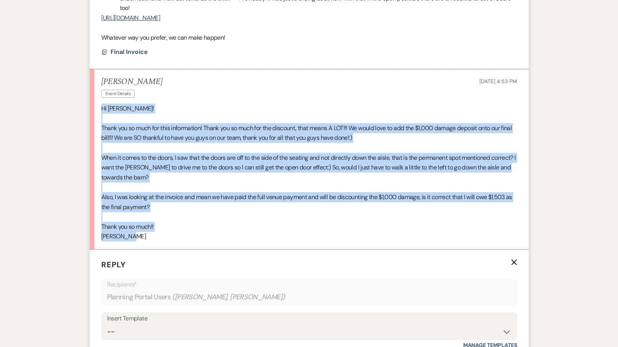
drag, startPoint x: 132, startPoint y: 208, endPoint x: 99, endPoint y: 79, distance: 133.0
click at [99, 79] on li "[PERSON_NAME] Event Details [DATE] 4:53 PM Hi [PERSON_NAME]! Thank you so much …" at bounding box center [309, 159] width 439 height 180
copy div "Hi [PERSON_NAME]! Thank you so much for this information! Thank you so much for…"
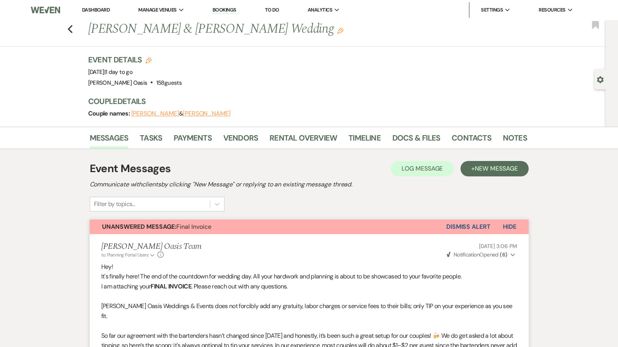
scroll to position [0, 0]
click at [96, 8] on link "Dashboard" at bounding box center [96, 10] width 28 height 7
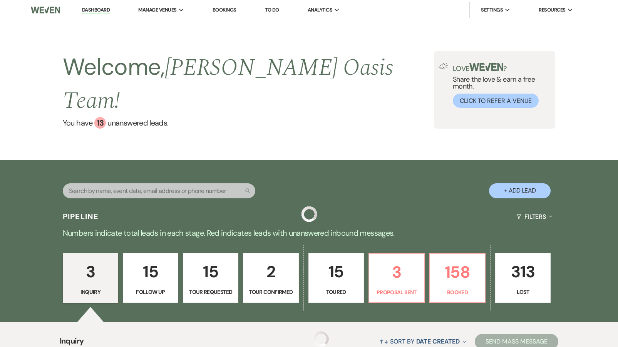
click at [96, 8] on link "Dashboard" at bounding box center [96, 10] width 28 height 7
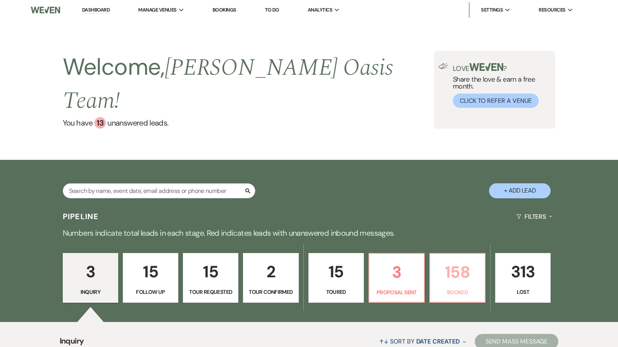
click at [447, 259] on p "158" at bounding box center [457, 272] width 45 height 26
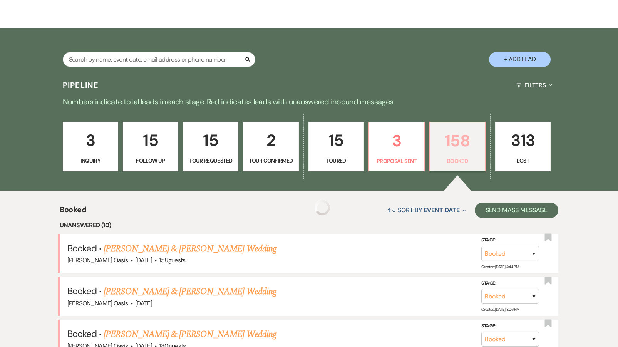
scroll to position [132, 0]
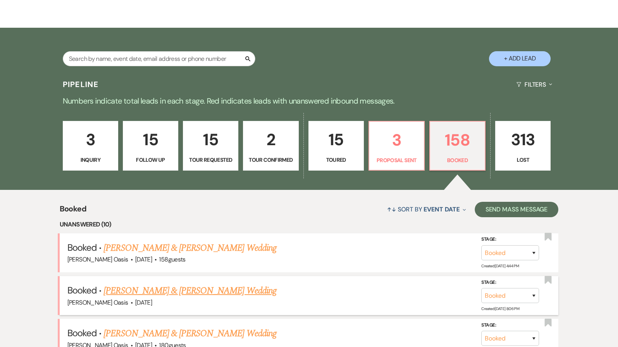
click at [183, 284] on link "[PERSON_NAME] & [PERSON_NAME] Wedding" at bounding box center [190, 291] width 172 height 14
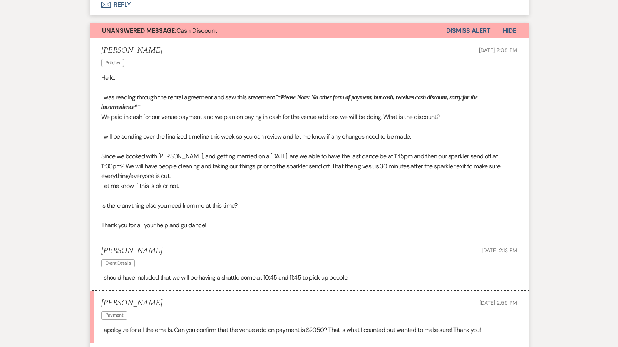
scroll to position [499, 0]
